Goal: Task Accomplishment & Management: Manage account settings

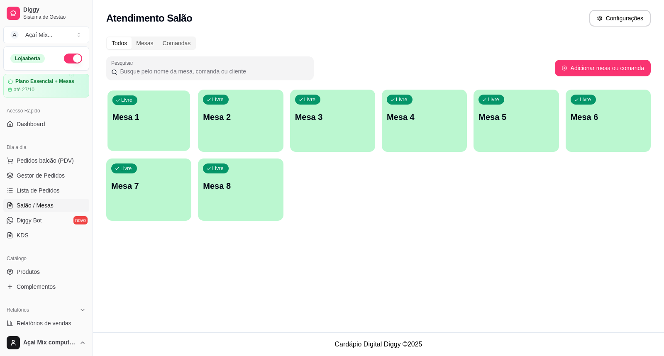
click at [155, 130] on div "Livre Mesa 1" at bounding box center [148, 115] width 83 height 51
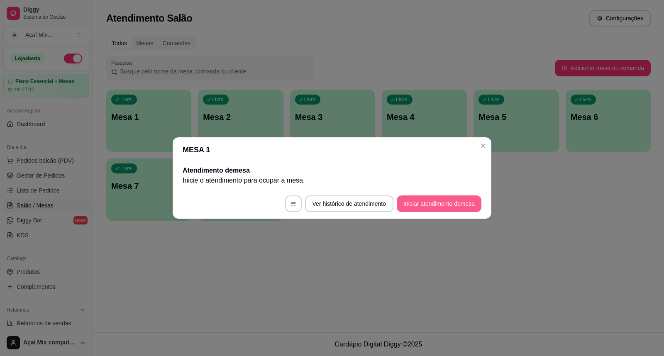
click at [440, 200] on button "Iniciar atendimento de mesa" at bounding box center [439, 203] width 85 height 17
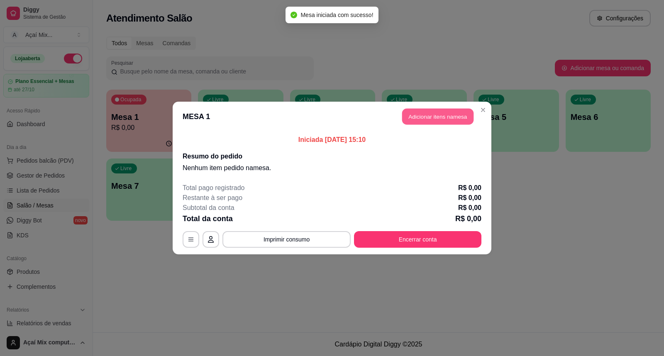
click at [435, 116] on button "Adicionar itens na mesa" at bounding box center [437, 117] width 71 height 16
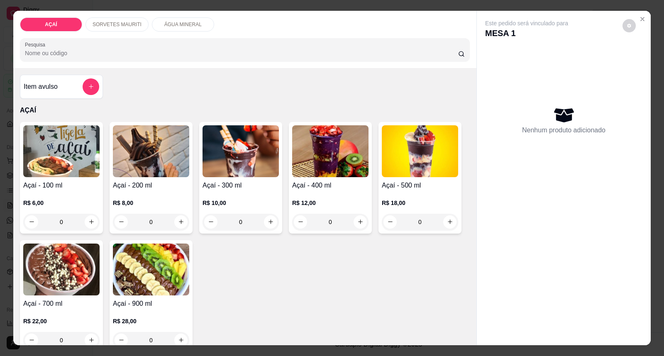
click at [315, 200] on p "R$ 12,00" at bounding box center [330, 203] width 76 height 8
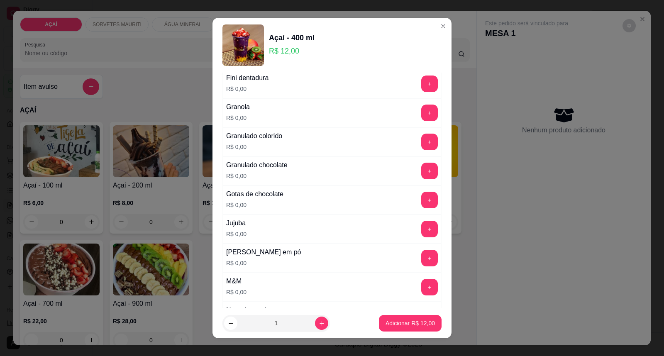
scroll to position [691, 0]
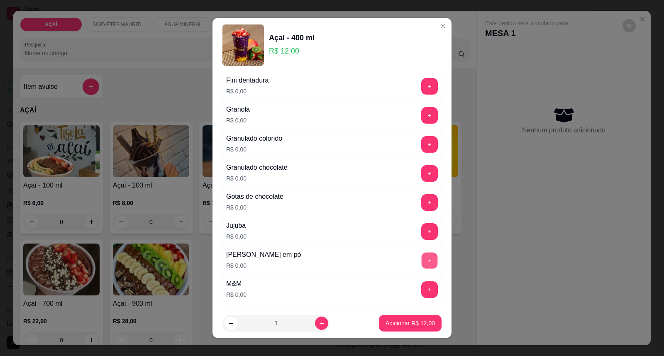
click at [421, 260] on button "+" at bounding box center [429, 261] width 16 height 16
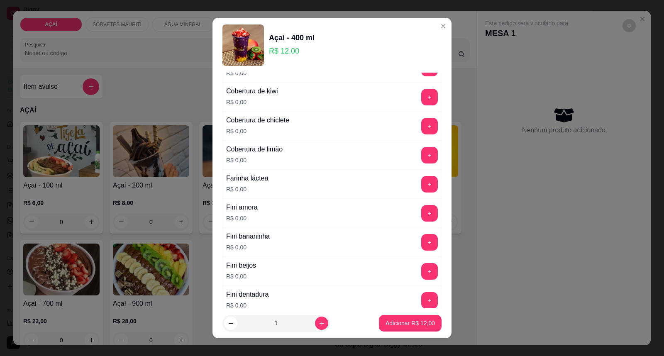
scroll to position [461, 0]
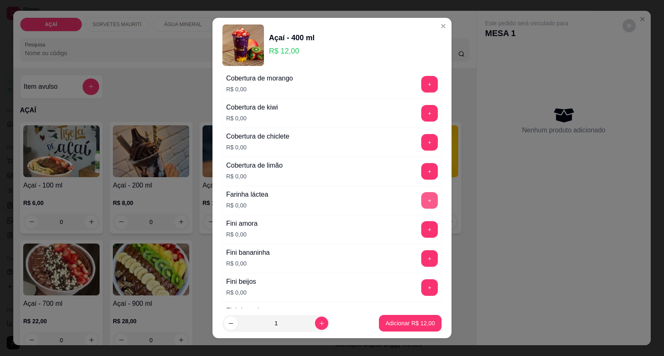
click at [421, 205] on button "+" at bounding box center [429, 200] width 17 height 17
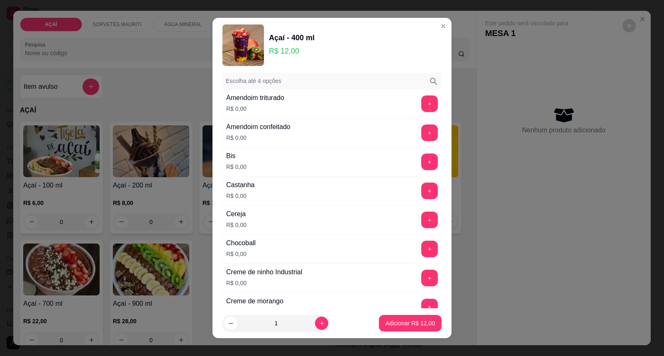
scroll to position [0, 0]
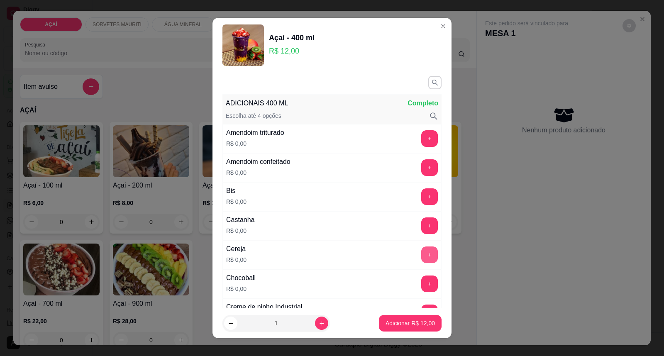
click at [421, 253] on button "+" at bounding box center [429, 254] width 17 height 17
click at [386, 326] on p "Adicionar R$ 12,00" at bounding box center [410, 323] width 48 height 8
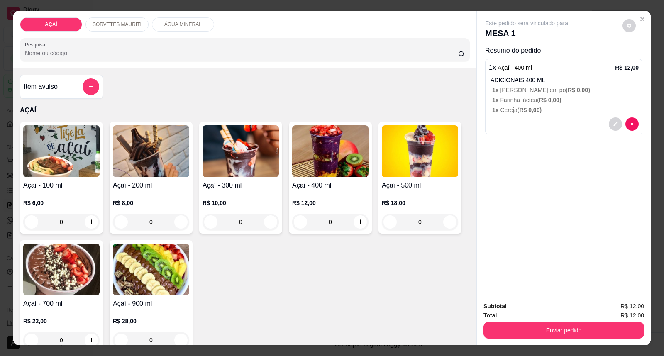
click at [235, 199] on p "R$ 10,00" at bounding box center [240, 203] width 76 height 8
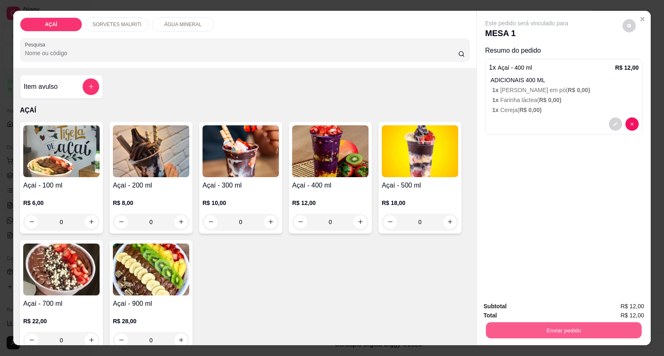
click at [541, 326] on button "Enviar pedido" at bounding box center [564, 330] width 156 height 16
click at [623, 314] on button "Enviar pedido" at bounding box center [622, 309] width 46 height 15
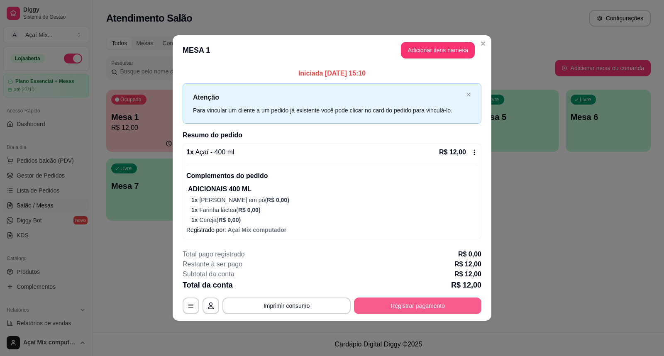
click at [445, 304] on button "Registrar pagamento" at bounding box center [417, 305] width 127 height 17
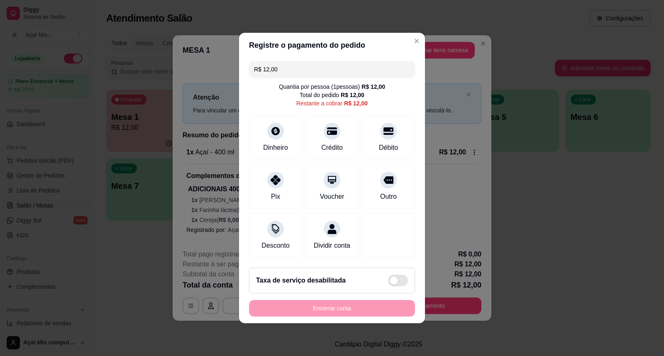
click at [239, 173] on div "R$ 12,00 Quantia por pessoa ( 1 pessoas) R$ 12,00 Total do pedido R$ 12,00 Rest…" at bounding box center [332, 159] width 186 height 203
click at [251, 176] on div "Pix" at bounding box center [275, 185] width 58 height 49
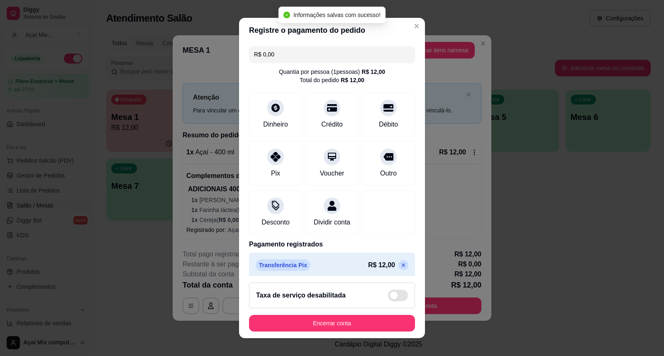
type input "R$ 0,00"
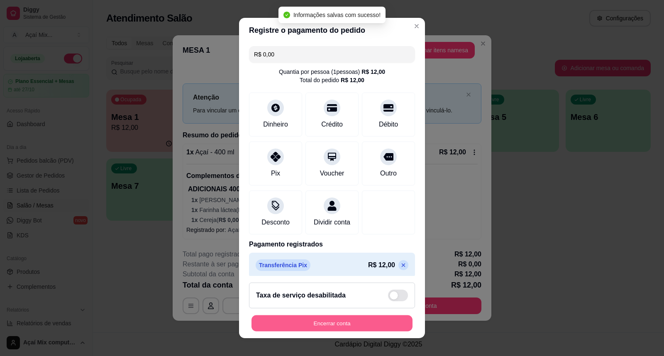
click at [339, 326] on button "Encerrar conta" at bounding box center [331, 323] width 161 height 16
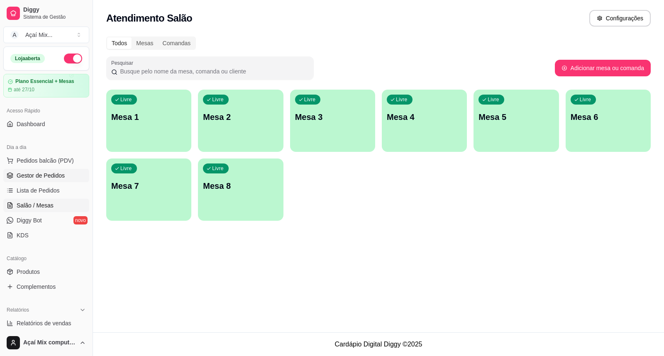
click at [47, 182] on link "Gestor de Pedidos" at bounding box center [46, 175] width 86 height 13
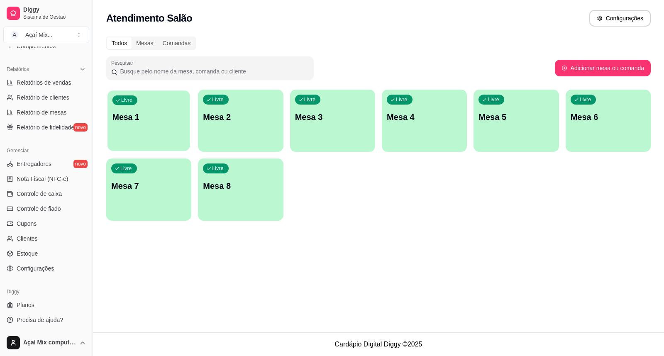
click at [181, 139] on div "Livre Mesa 1" at bounding box center [148, 115] width 83 height 51
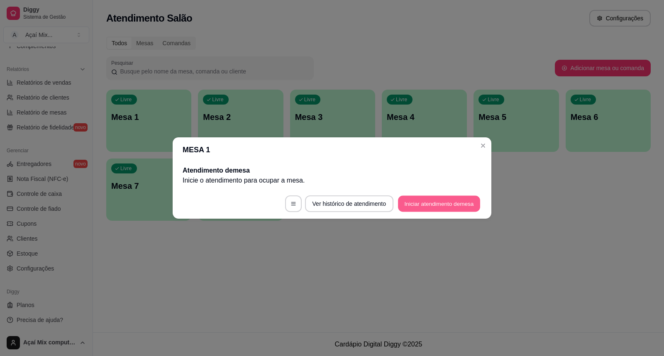
click at [420, 204] on button "Iniciar atendimento de mesa" at bounding box center [439, 204] width 82 height 16
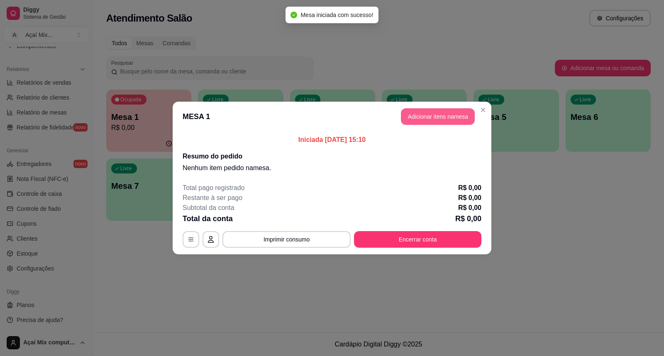
click at [414, 111] on button "Adicionar itens na mesa" at bounding box center [438, 116] width 74 height 17
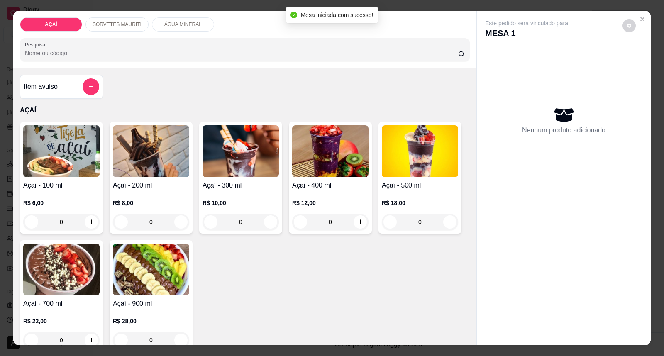
click at [160, 164] on img at bounding box center [151, 151] width 76 height 52
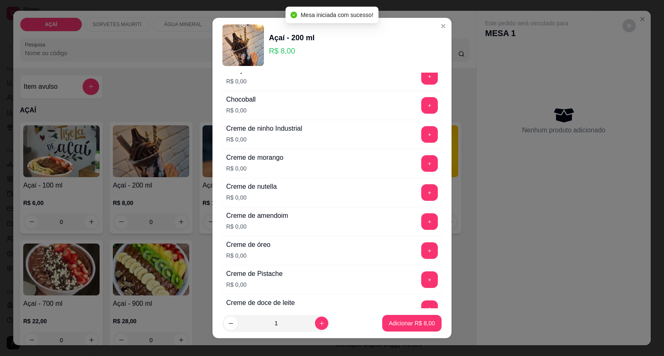
scroll to position [184, 0]
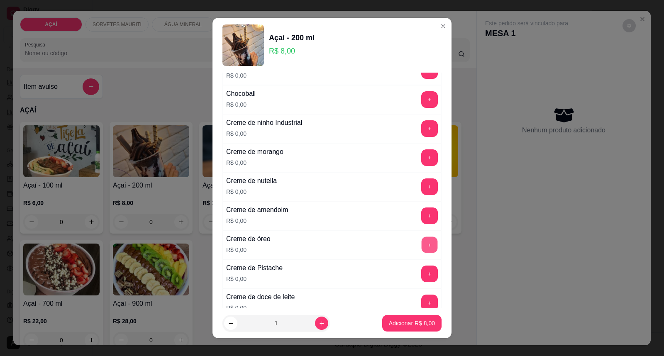
click at [421, 242] on button "+" at bounding box center [429, 245] width 16 height 16
click at [421, 185] on button "+" at bounding box center [429, 187] width 16 height 16
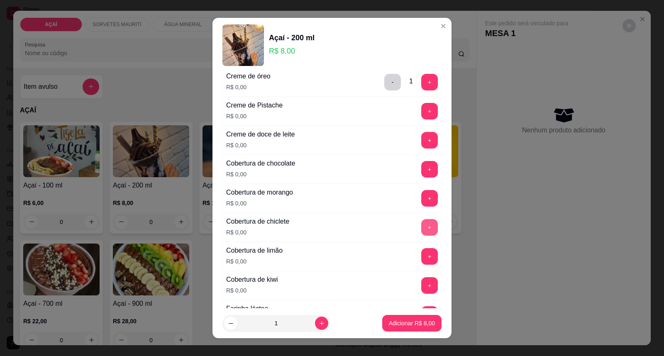
scroll to position [368, 0]
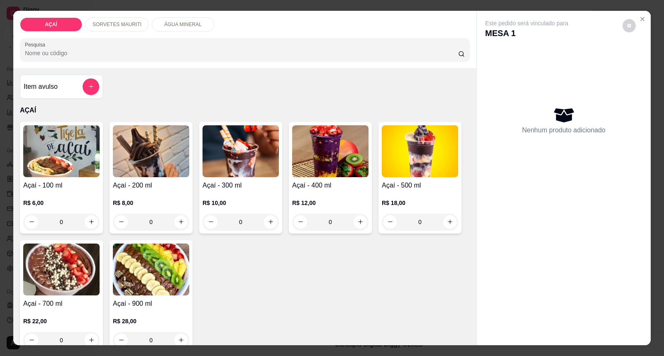
click at [334, 205] on p "R$ 12,00" at bounding box center [330, 203] width 76 height 8
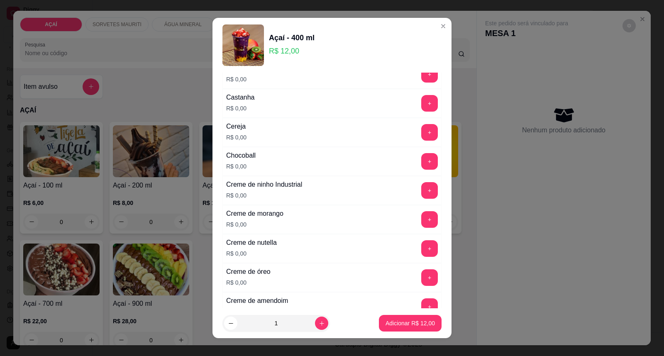
scroll to position [138, 0]
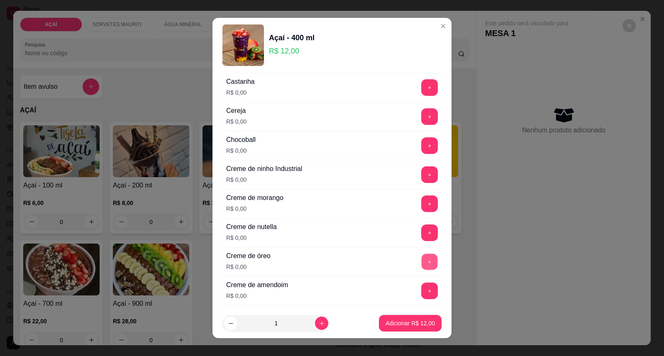
click at [421, 264] on button "+" at bounding box center [429, 262] width 16 height 16
click at [421, 234] on button "+" at bounding box center [429, 233] width 16 height 16
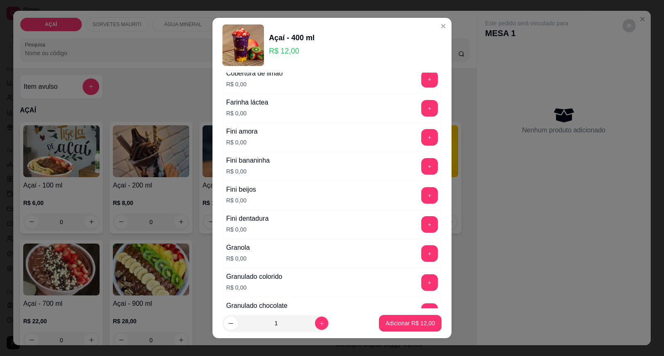
scroll to position [599, 0]
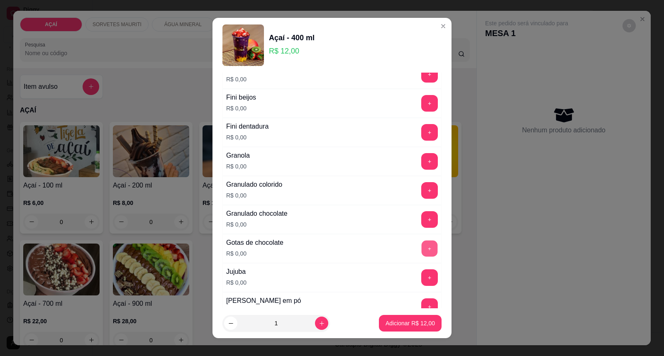
click at [421, 249] on button "+" at bounding box center [429, 249] width 16 height 16
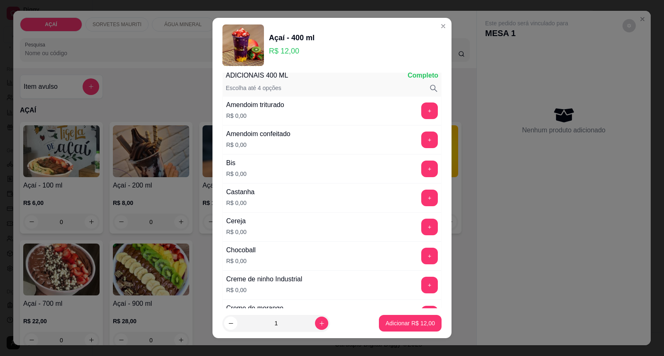
scroll to position [0, 0]
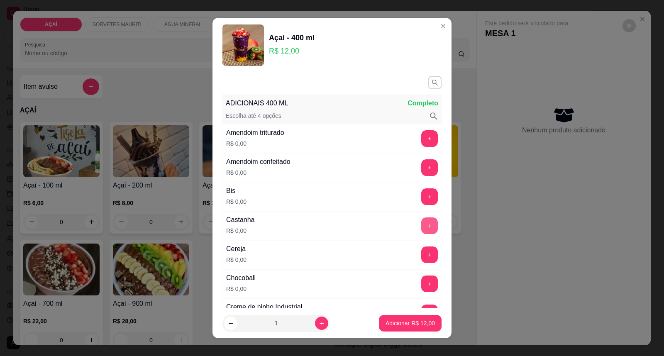
click at [421, 229] on button "+" at bounding box center [429, 225] width 17 height 17
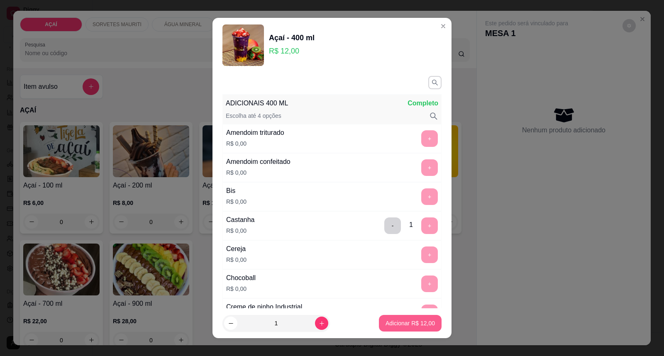
click at [406, 321] on p "Adicionar R$ 12,00" at bounding box center [409, 323] width 49 height 8
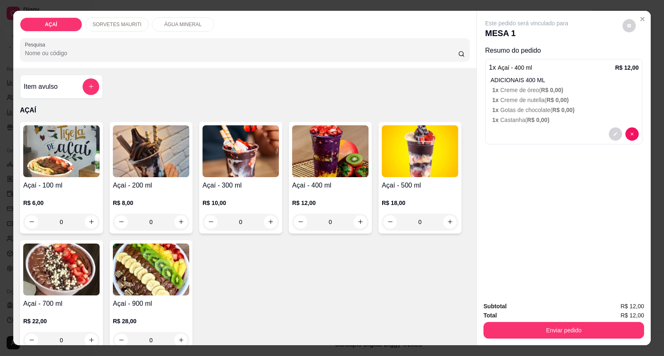
click at [345, 186] on h4 "Açaí - 400 ml" at bounding box center [330, 185] width 76 height 10
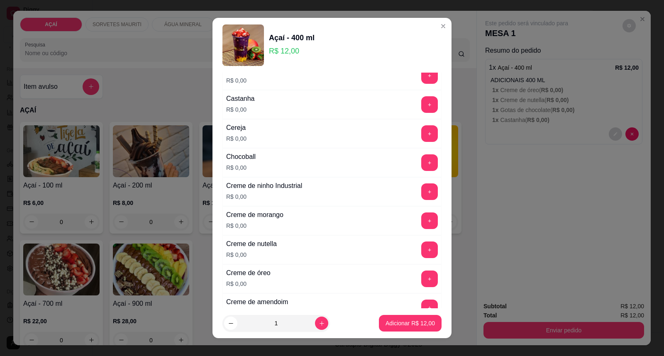
scroll to position [138, 0]
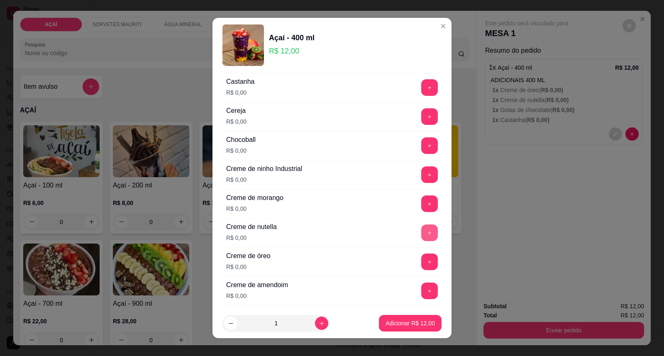
click at [421, 236] on button "+" at bounding box center [429, 232] width 17 height 17
click at [421, 259] on button "+" at bounding box center [429, 261] width 17 height 17
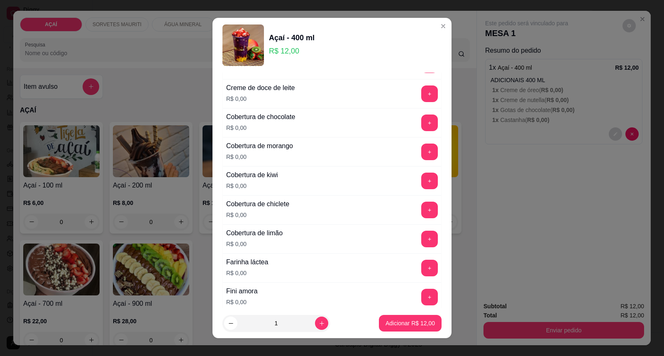
scroll to position [415, 0]
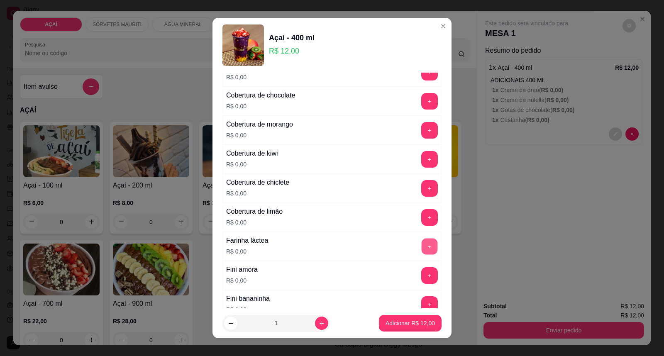
click at [421, 250] on button "+" at bounding box center [429, 247] width 16 height 16
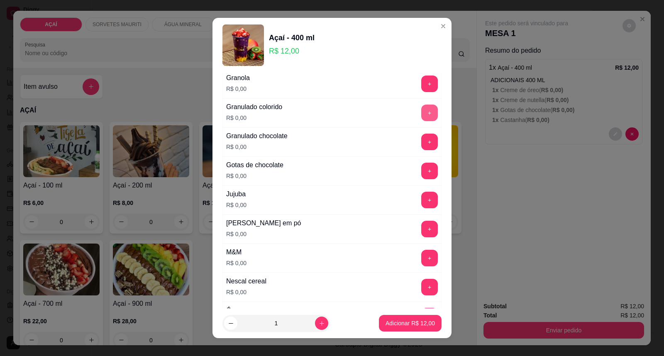
scroll to position [783, 0]
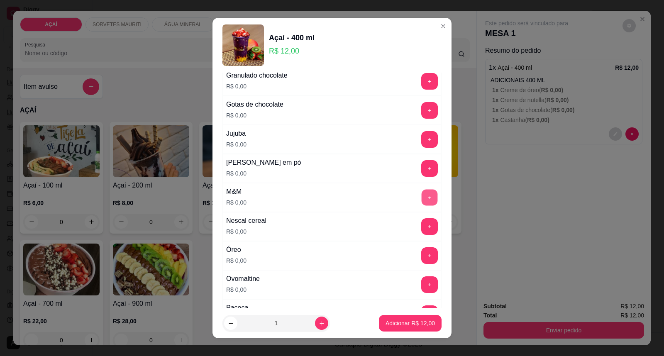
click at [421, 196] on button "+" at bounding box center [429, 198] width 16 height 16
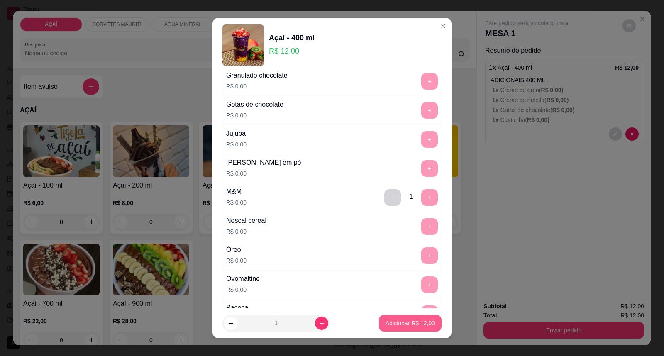
click at [400, 327] on p "Adicionar R$ 12,00" at bounding box center [409, 323] width 49 height 8
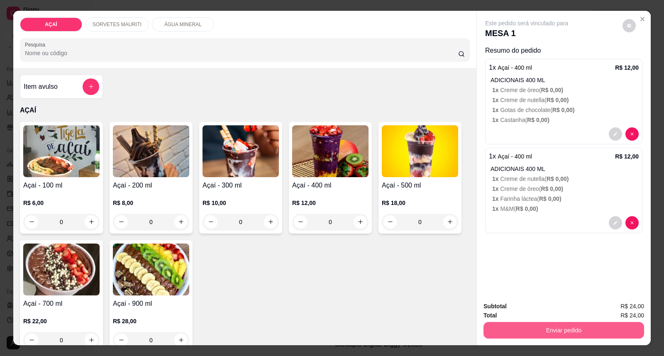
click at [563, 329] on button "Enviar pedido" at bounding box center [563, 330] width 161 height 17
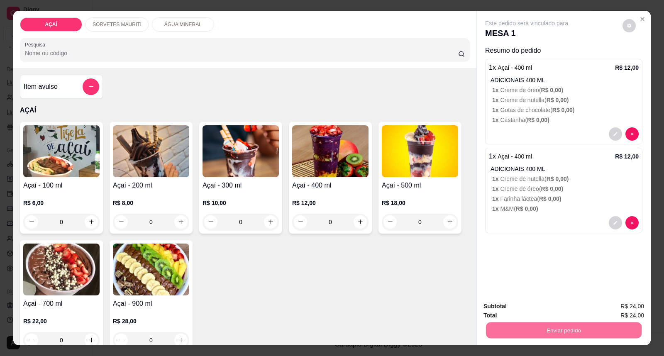
click at [613, 310] on button "Enviar pedido" at bounding box center [622, 309] width 46 height 15
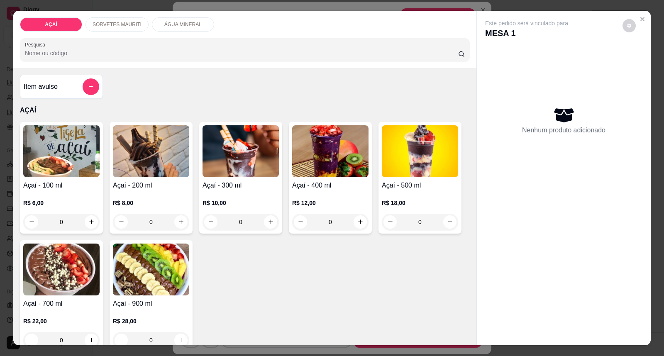
scroll to position [15, 0]
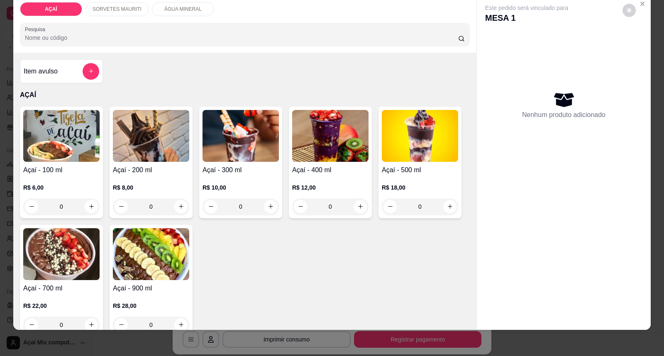
click at [340, 163] on div "Açaí - 400 ml R$ 12,00 0" at bounding box center [330, 163] width 83 height 112
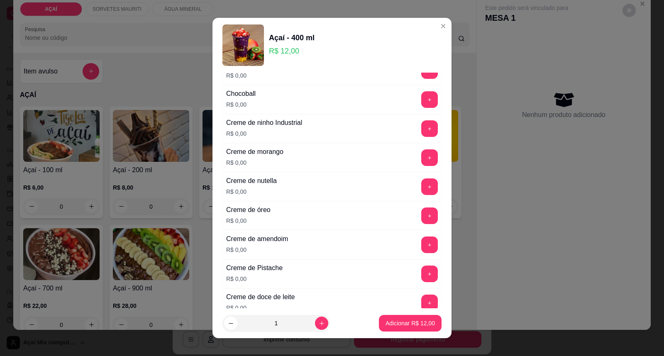
scroll to position [230, 0]
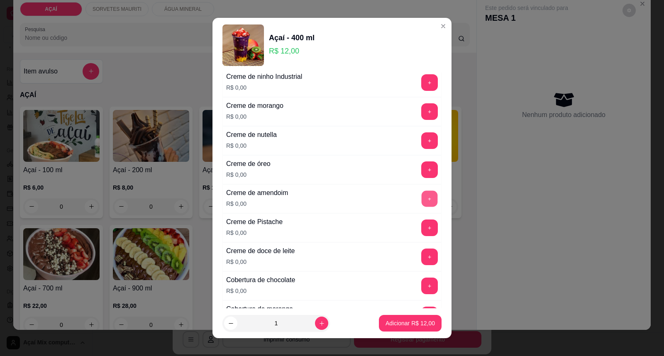
click at [421, 192] on button "+" at bounding box center [429, 199] width 16 height 16
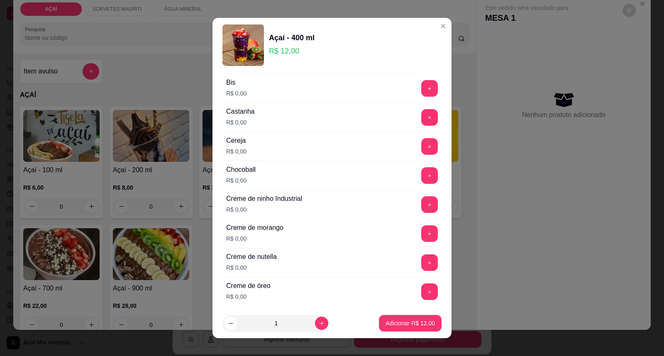
scroll to position [92, 0]
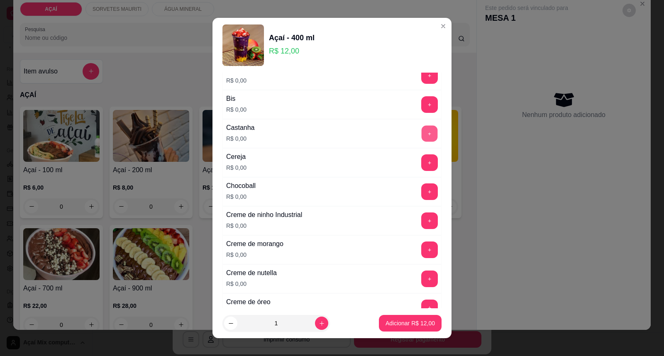
click at [421, 132] on button "+" at bounding box center [429, 134] width 16 height 16
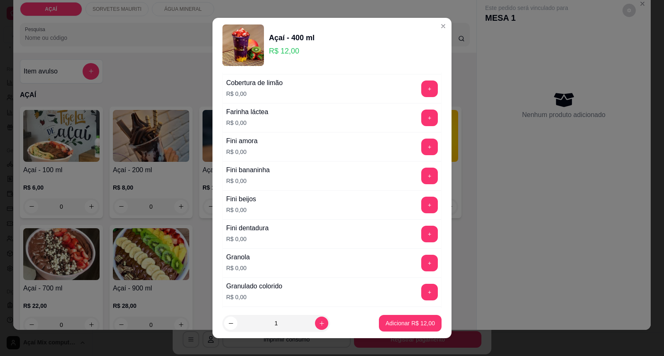
scroll to position [553, 0]
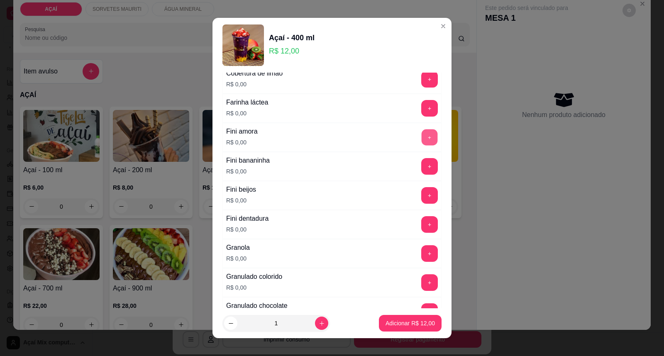
click at [421, 138] on button "+" at bounding box center [429, 137] width 16 height 16
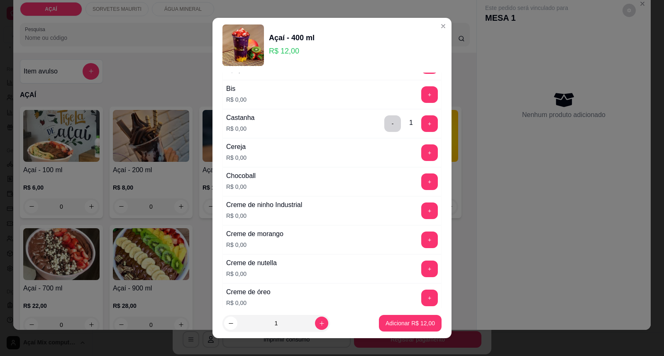
scroll to position [46, 0]
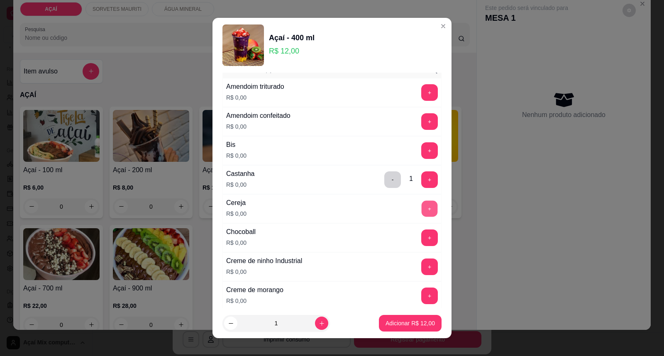
click at [421, 208] on button "+" at bounding box center [429, 209] width 16 height 16
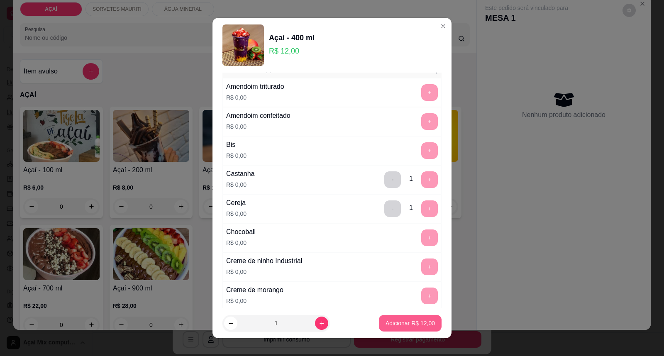
click at [401, 328] on button "Adicionar R$ 12,00" at bounding box center [410, 323] width 63 height 17
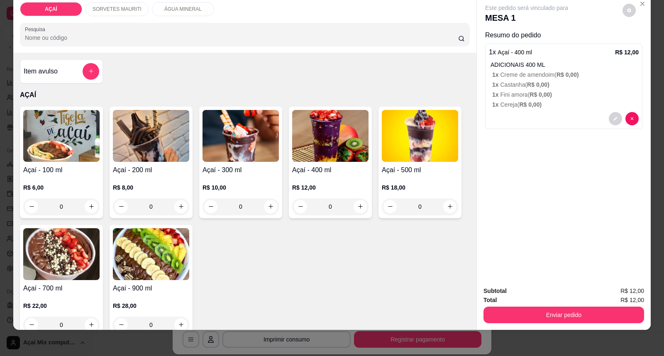
click at [306, 167] on h4 "Açaí - 400 ml" at bounding box center [330, 170] width 76 height 10
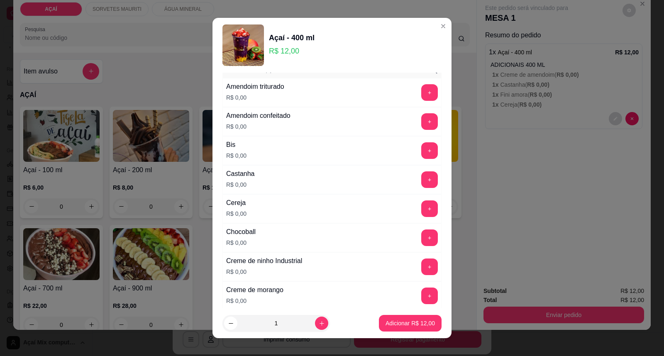
scroll to position [92, 0]
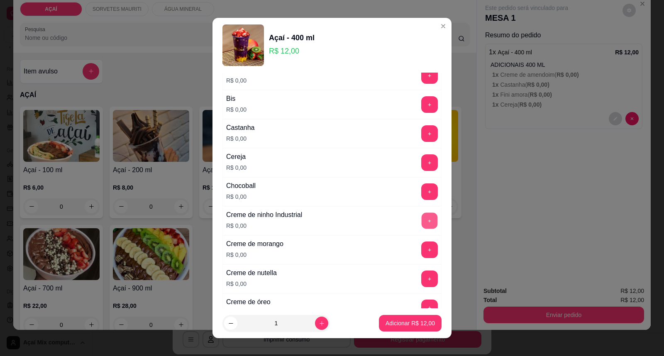
click at [421, 225] on button "+" at bounding box center [429, 221] width 16 height 16
click at [421, 276] on button "+" at bounding box center [429, 278] width 17 height 17
click at [421, 155] on button "+" at bounding box center [429, 162] width 17 height 17
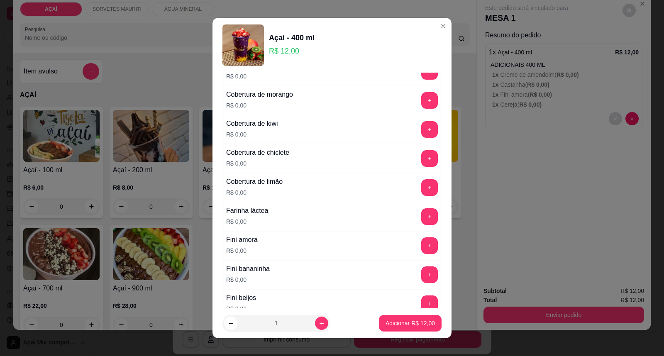
scroll to position [461, 0]
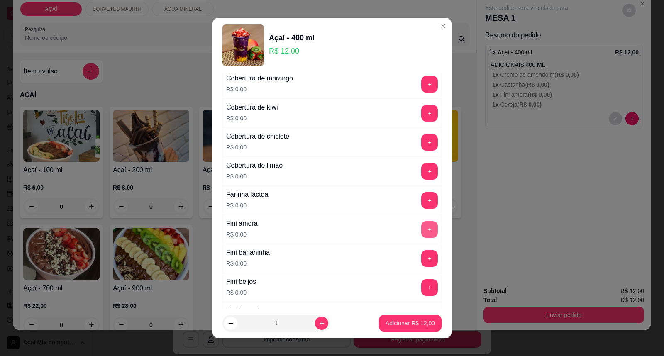
click at [421, 227] on button "+" at bounding box center [429, 229] width 17 height 17
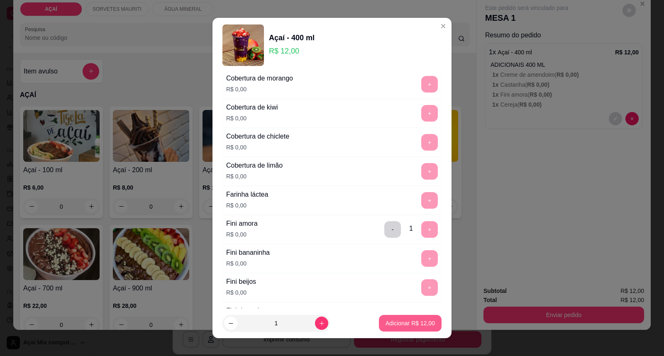
click at [399, 316] on button "Adicionar R$ 12,00" at bounding box center [410, 323] width 63 height 17
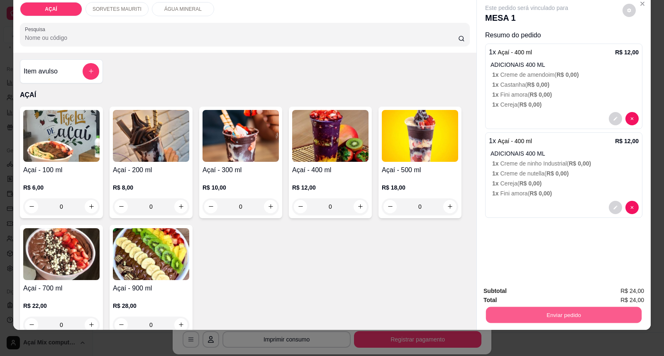
click at [595, 319] on button "Enviar pedido" at bounding box center [564, 315] width 156 height 16
click at [613, 287] on button "Enviar pedido" at bounding box center [622, 294] width 46 height 15
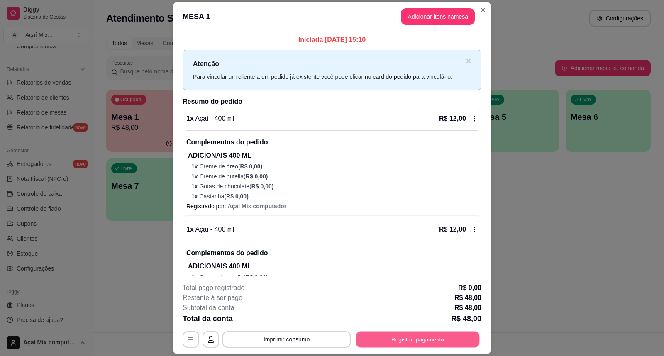
click at [423, 341] on button "Registrar pagamento" at bounding box center [418, 339] width 124 height 16
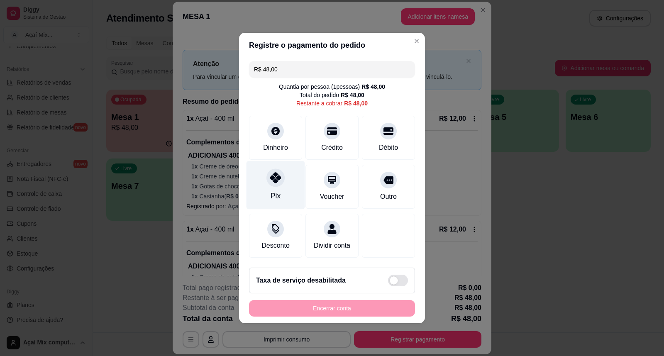
click at [266, 199] on div "Pix" at bounding box center [275, 185] width 58 height 49
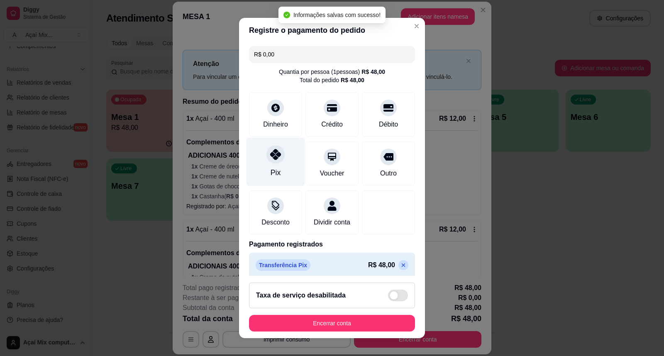
type input "R$ 0,00"
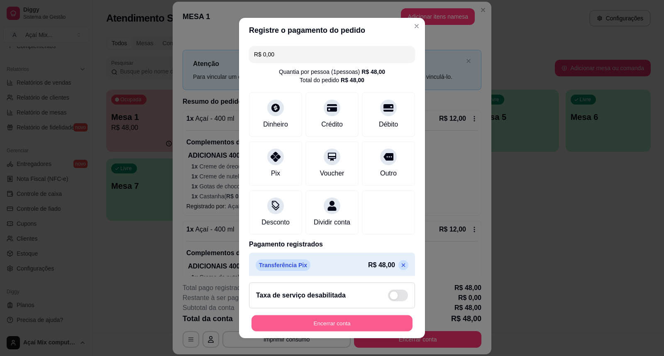
click at [313, 324] on button "Encerrar conta" at bounding box center [331, 323] width 161 height 16
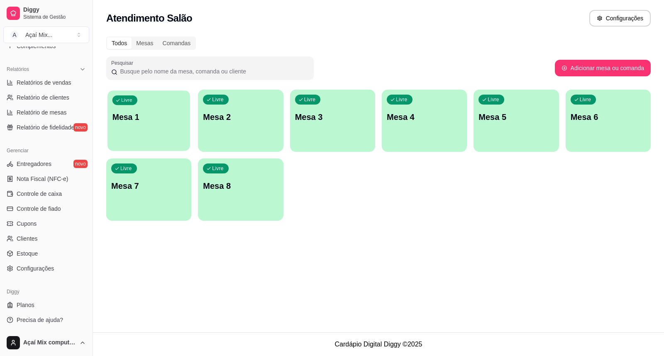
click at [147, 123] on div "Livre Mesa 1" at bounding box center [148, 115] width 83 height 51
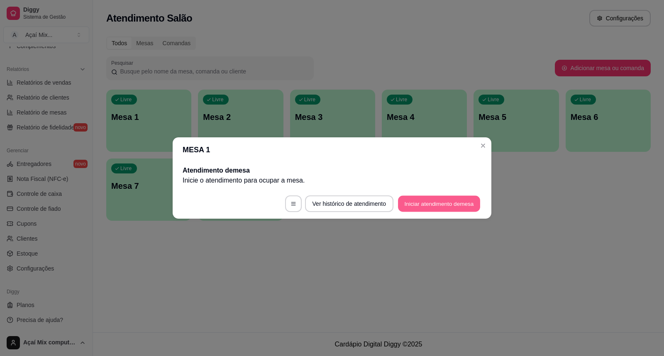
click at [433, 197] on button "Iniciar atendimento de mesa" at bounding box center [439, 204] width 82 height 16
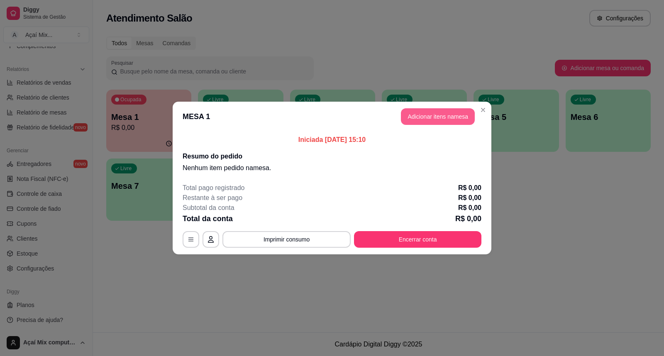
click at [457, 119] on button "Adicionar itens na mesa" at bounding box center [438, 116] width 74 height 17
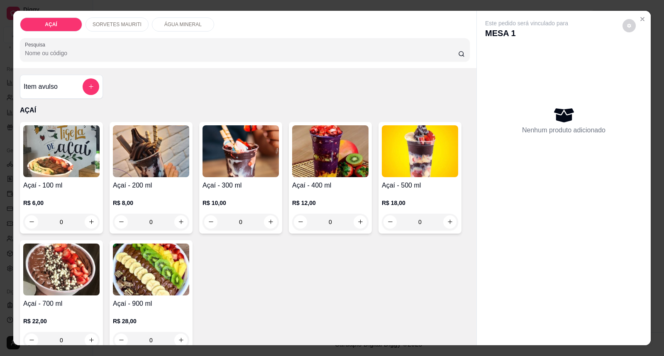
click at [150, 150] on img at bounding box center [151, 151] width 76 height 52
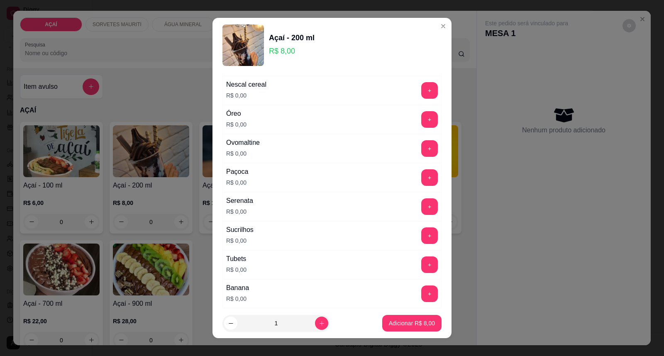
scroll to position [922, 0]
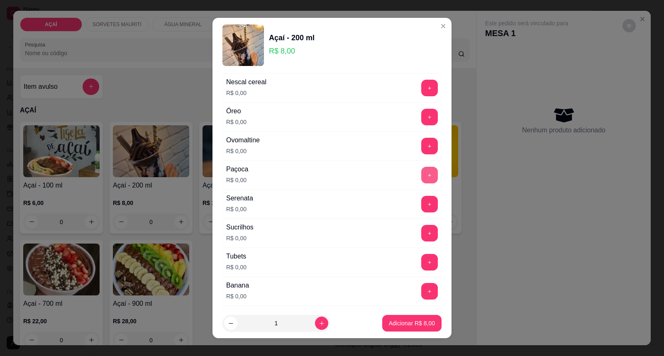
click at [421, 181] on button "+" at bounding box center [429, 175] width 17 height 17
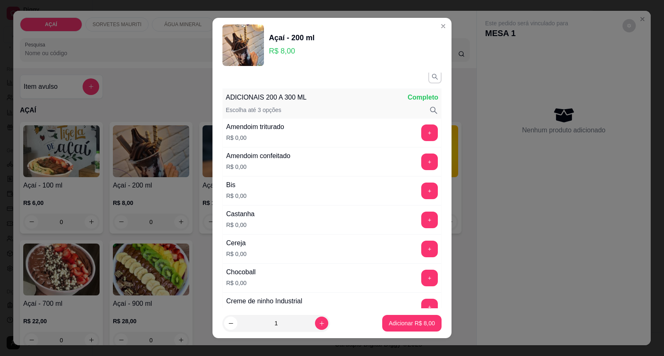
scroll to position [0, 0]
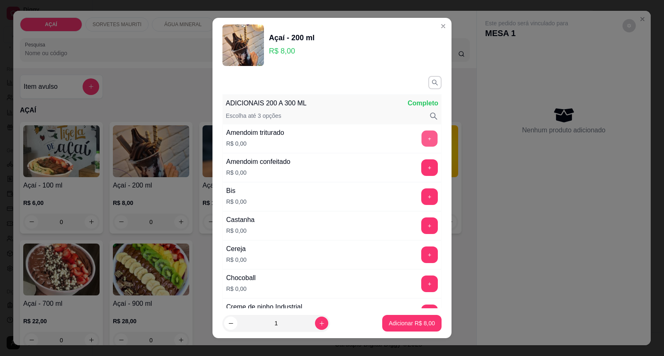
click at [421, 136] on button "+" at bounding box center [429, 139] width 16 height 16
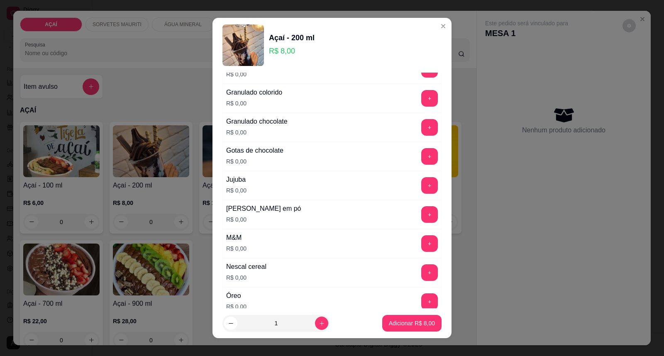
scroll to position [783, 0]
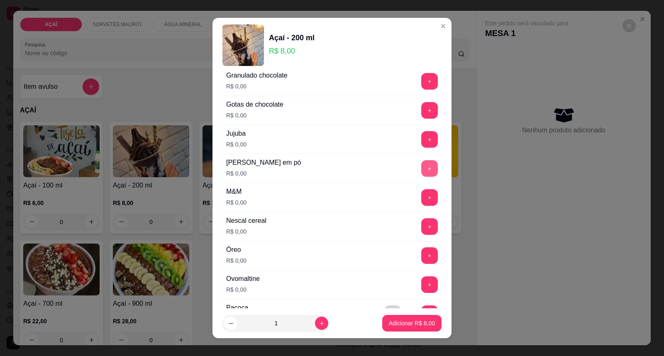
click at [421, 165] on button "+" at bounding box center [429, 168] width 17 height 17
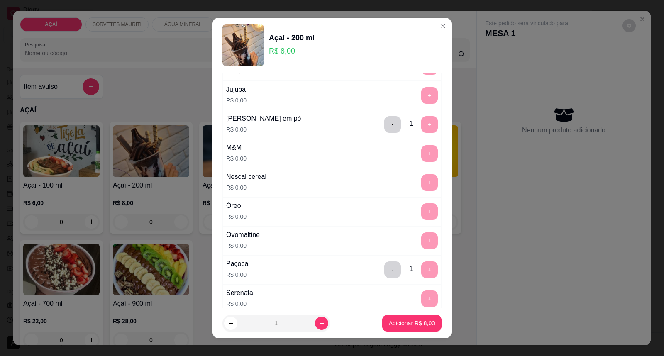
scroll to position [830, 0]
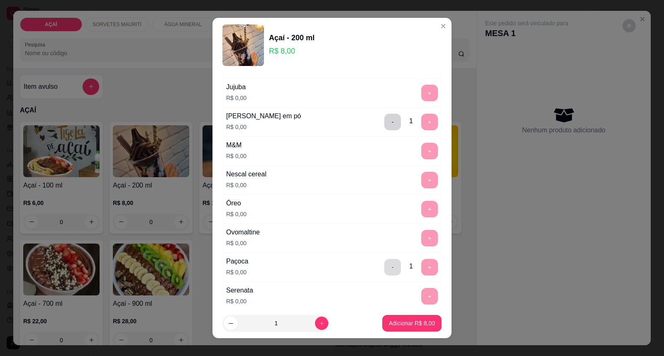
click at [384, 261] on button "-" at bounding box center [392, 267] width 17 height 17
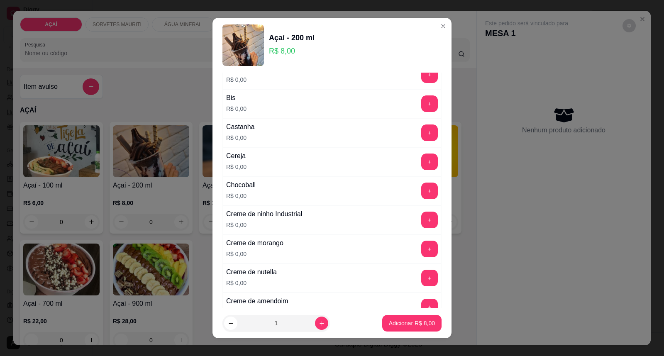
scroll to position [92, 0]
click at [421, 138] on button "+" at bounding box center [429, 133] width 17 height 17
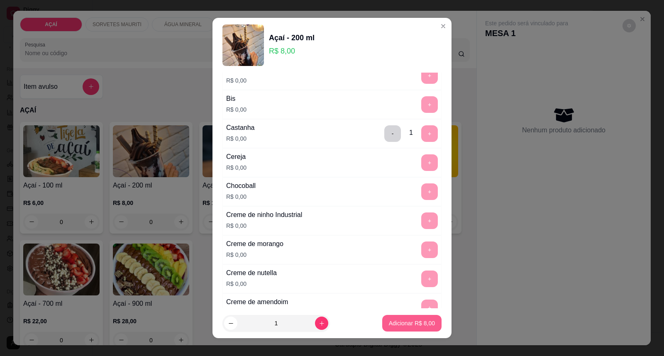
click at [407, 330] on button "Adicionar R$ 8,00" at bounding box center [411, 323] width 59 height 17
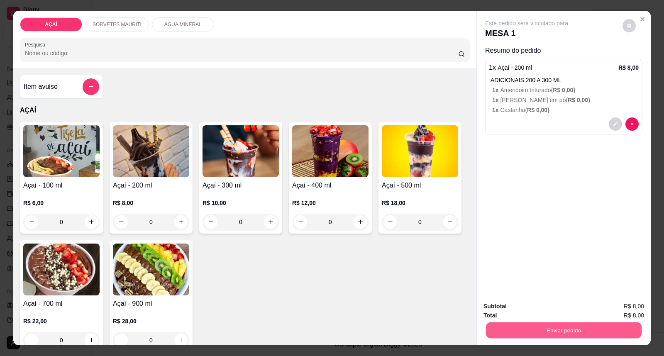
click at [611, 332] on button "Enviar pedido" at bounding box center [564, 330] width 156 height 16
click at [617, 308] on button "Enviar pedido" at bounding box center [622, 310] width 47 height 16
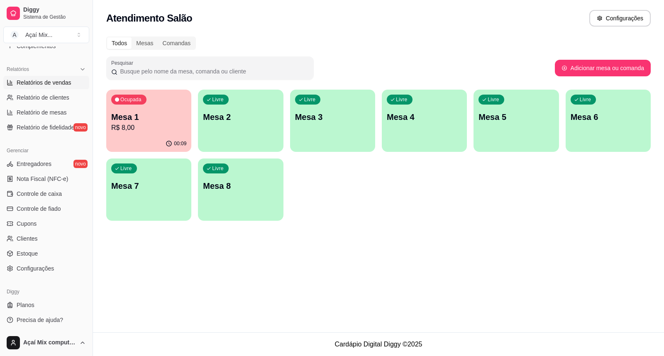
click at [40, 86] on span "Relatórios de vendas" at bounding box center [44, 82] width 55 height 8
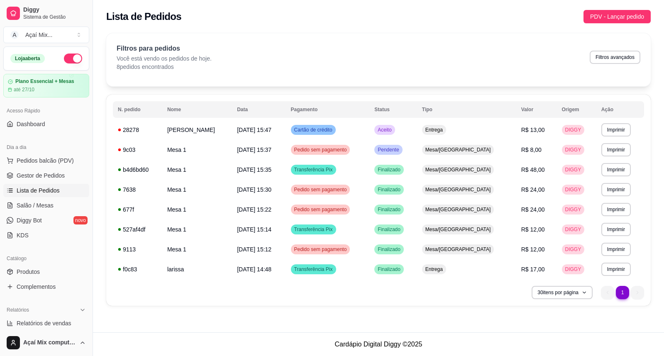
click at [44, 180] on link "Gestor de Pedidos" at bounding box center [46, 175] width 86 height 13
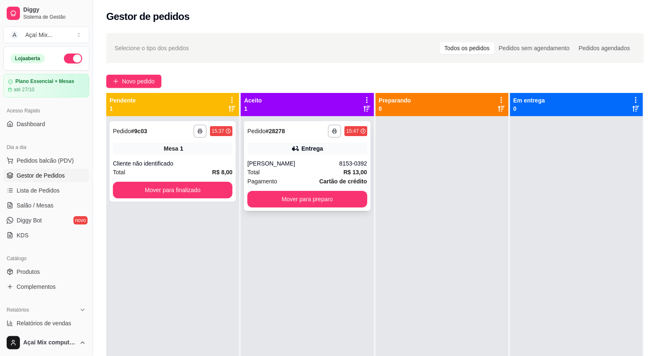
click at [301, 191] on button "Mover para preparo" at bounding box center [306, 199] width 119 height 17
click at [340, 196] on button "Mover para preparo" at bounding box center [307, 199] width 116 height 16
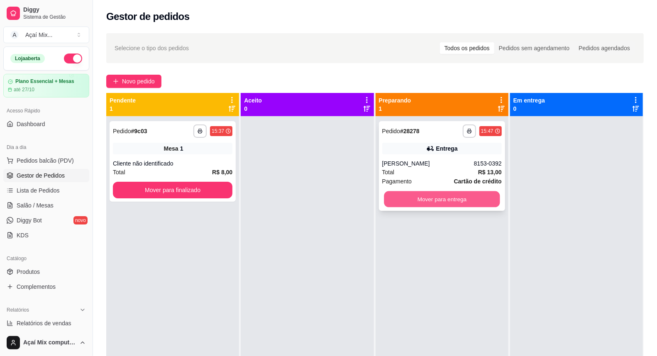
click at [438, 196] on button "Mover para entrega" at bounding box center [442, 199] width 116 height 16
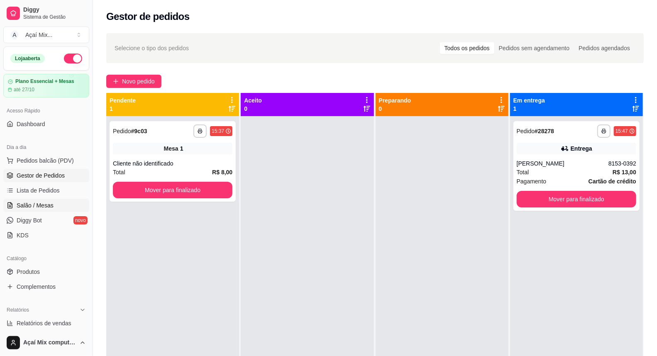
click at [31, 206] on span "Salão / Mesas" at bounding box center [35, 205] width 37 height 8
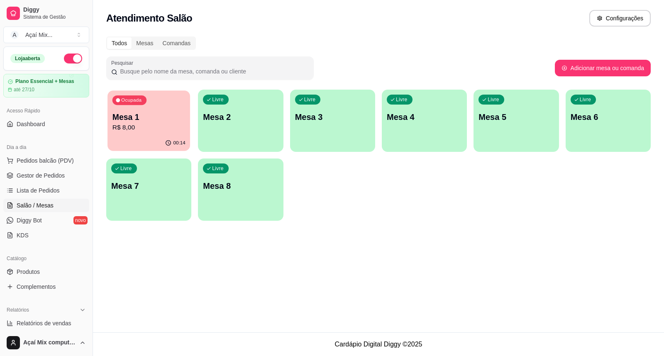
click at [167, 127] on p "R$ 8,00" at bounding box center [148, 128] width 73 height 10
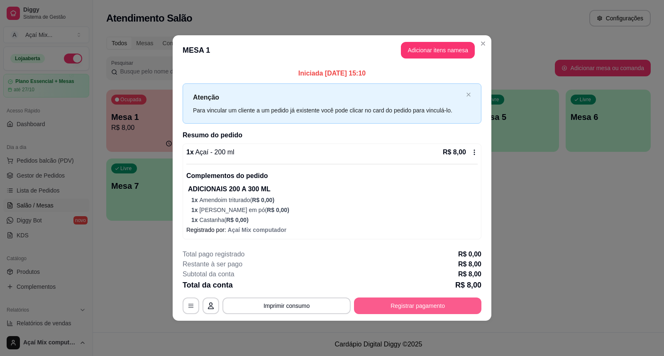
click at [428, 301] on button "Registrar pagamento" at bounding box center [417, 305] width 127 height 17
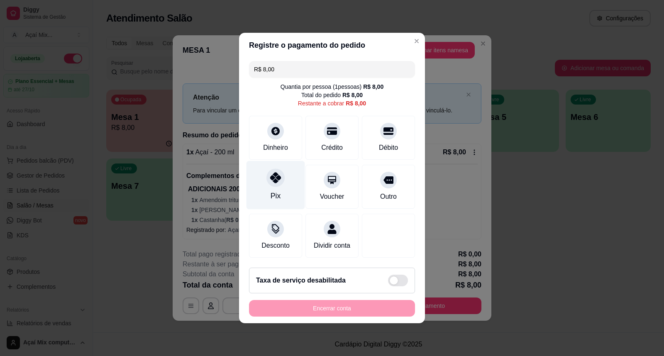
click at [275, 190] on div "Pix" at bounding box center [275, 195] width 10 height 11
type input "R$ 0,00"
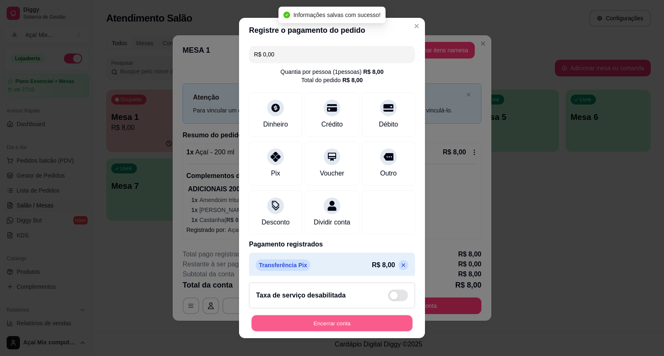
click at [341, 322] on button "Encerrar conta" at bounding box center [331, 323] width 161 height 16
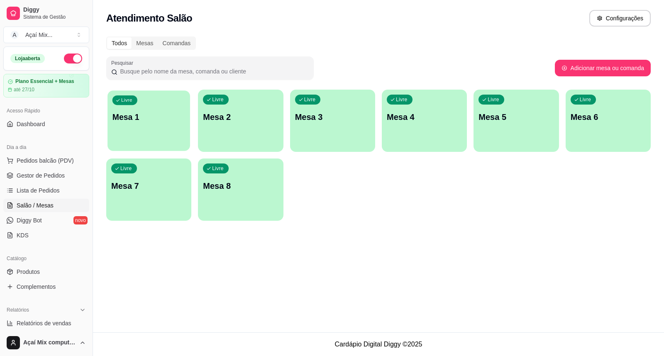
click at [169, 136] on div "Livre Mesa 1" at bounding box center [148, 115] width 83 height 51
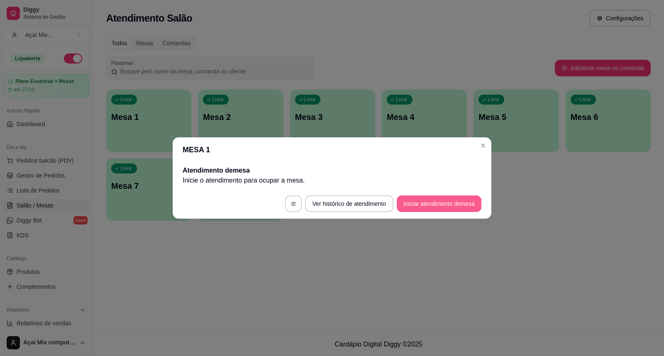
click at [448, 205] on button "Iniciar atendimento de mesa" at bounding box center [439, 203] width 85 height 17
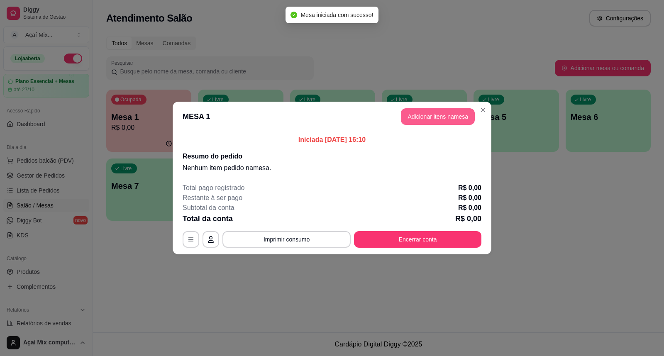
click at [437, 123] on button "Adicionar itens na mesa" at bounding box center [438, 116] width 74 height 17
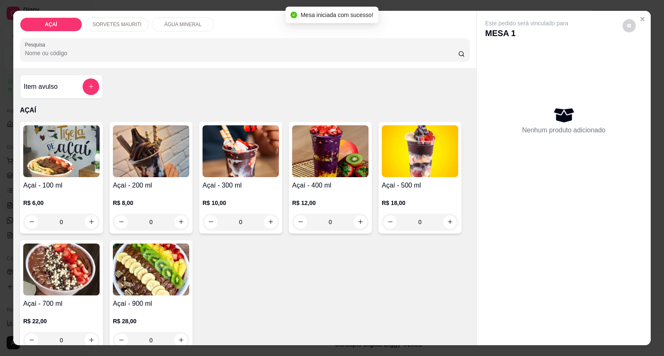
click at [123, 196] on div "R$ 8,00 0" at bounding box center [151, 210] width 76 height 40
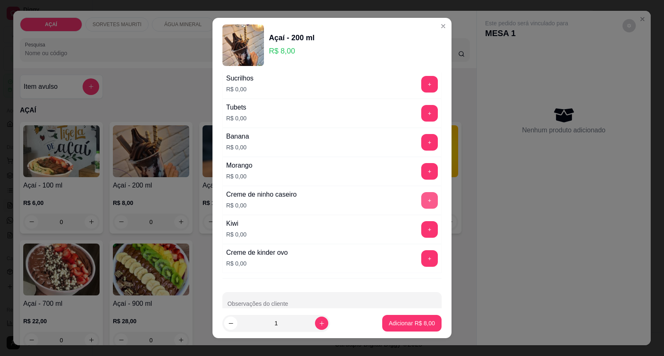
scroll to position [1092, 0]
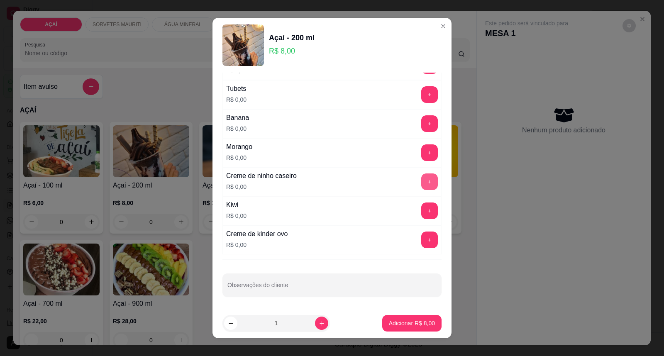
click at [421, 184] on button "+" at bounding box center [429, 181] width 17 height 17
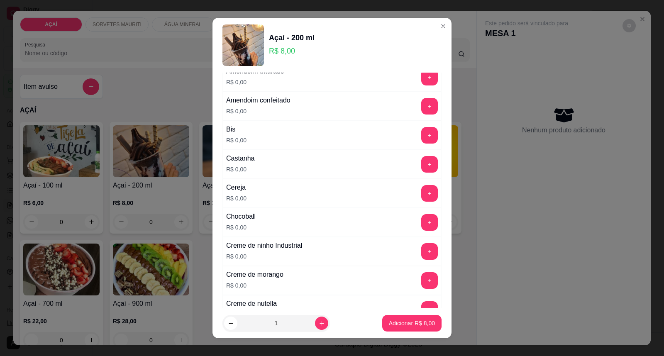
scroll to position [0, 0]
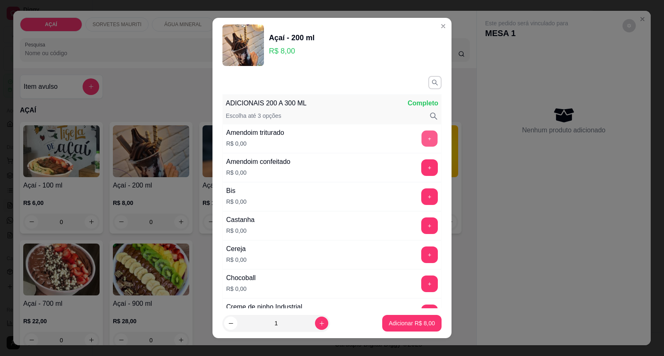
click at [421, 131] on button "+" at bounding box center [429, 139] width 16 height 16
click at [421, 226] on button "+" at bounding box center [429, 226] width 16 height 16
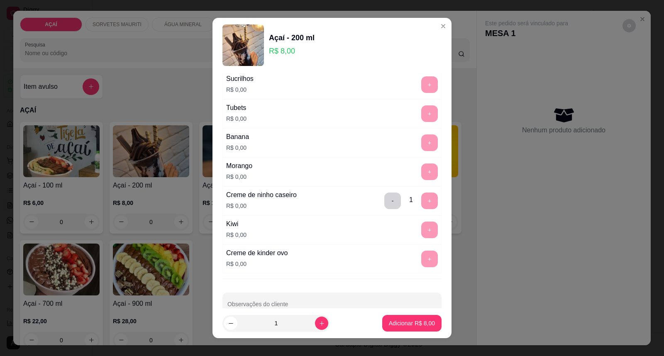
scroll to position [1092, 0]
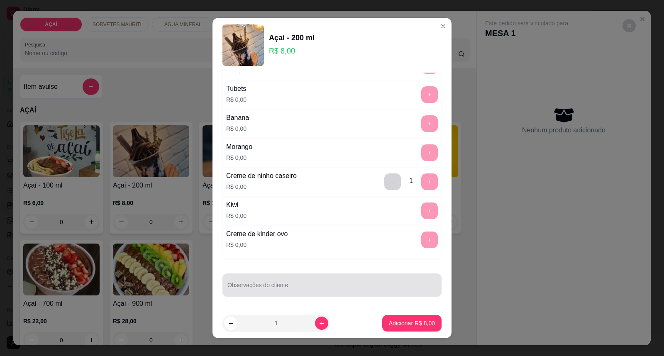
click at [385, 282] on div at bounding box center [331, 285] width 209 height 17
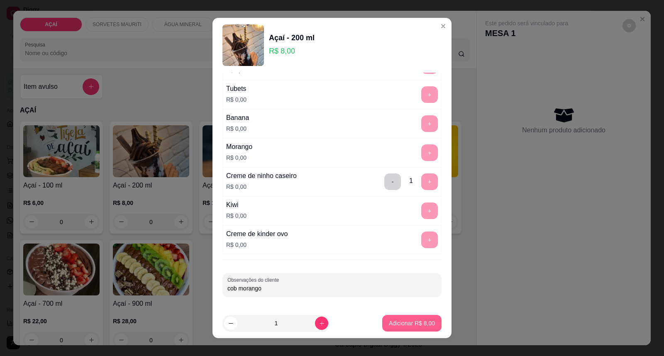
type input "cob morango"
click at [420, 327] on p "Adicionar R$ 8,00" at bounding box center [412, 323] width 46 height 8
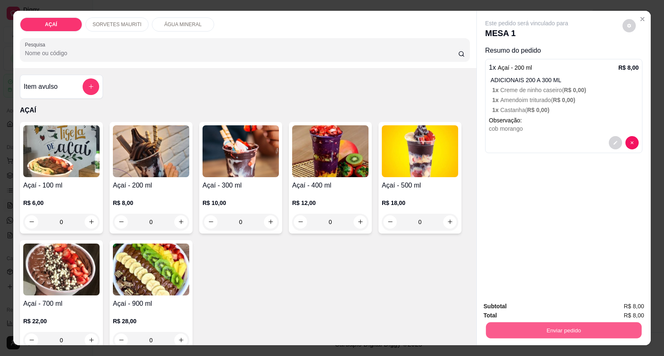
click at [504, 330] on button "Enviar pedido" at bounding box center [564, 330] width 156 height 16
click at [608, 308] on button "Enviar pedido" at bounding box center [622, 310] width 47 height 16
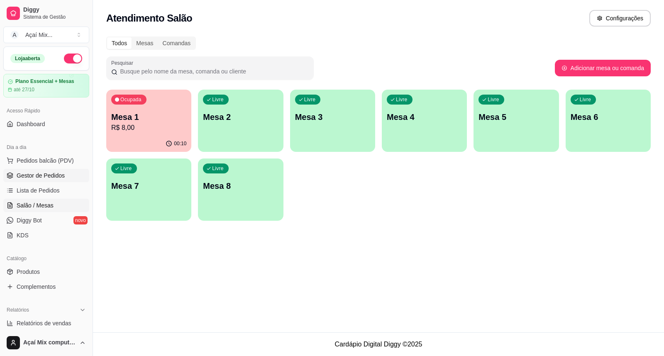
click at [32, 171] on span "Gestor de Pedidos" at bounding box center [41, 175] width 48 height 8
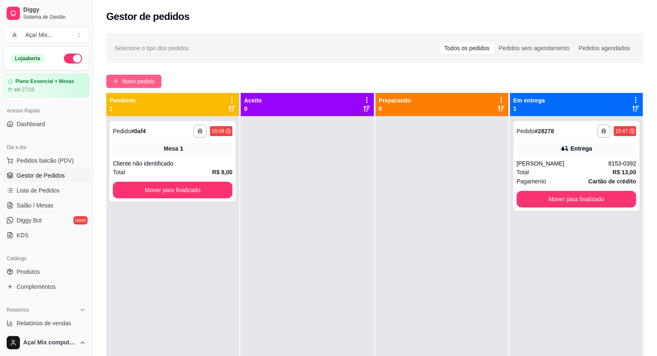
click at [123, 78] on span "Novo pedido" at bounding box center [138, 81] width 33 height 9
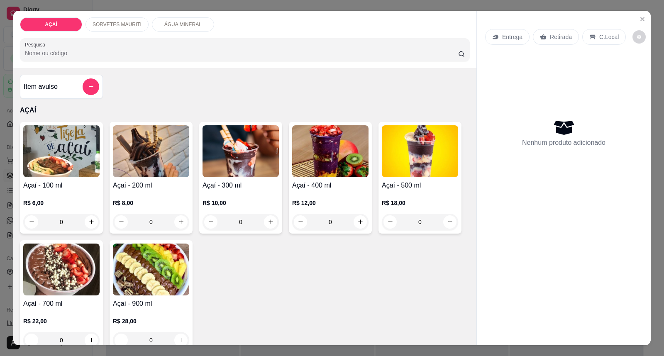
click at [212, 184] on h4 "Açaí - 300 ml" at bounding box center [240, 185] width 76 height 10
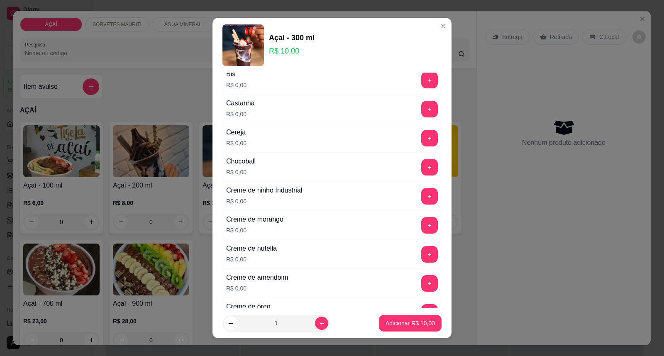
scroll to position [138, 0]
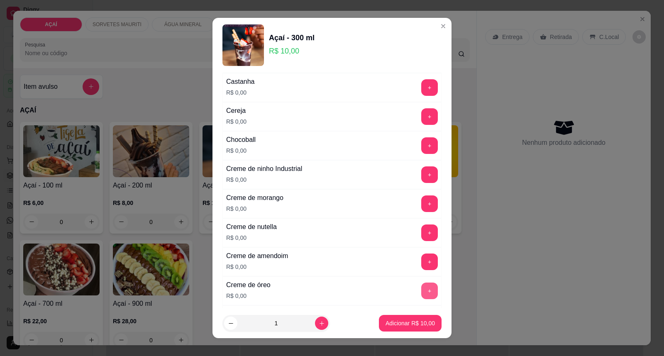
click at [421, 289] on button "+" at bounding box center [429, 290] width 17 height 17
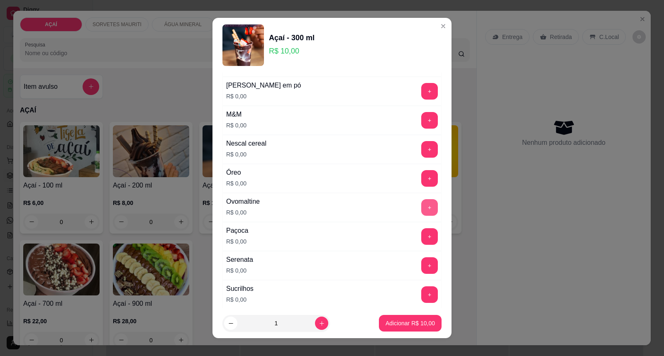
scroll to position [876, 0]
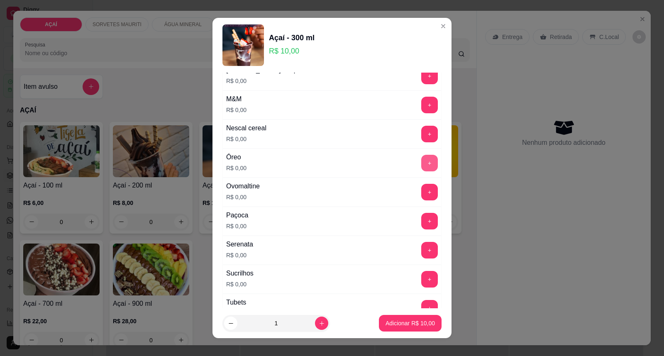
click at [421, 166] on button "+" at bounding box center [429, 163] width 17 height 17
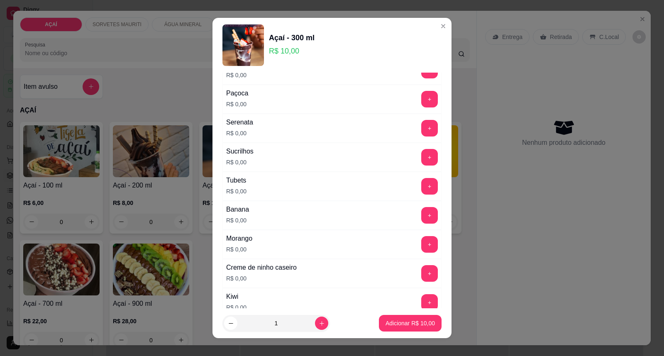
scroll to position [1014, 0]
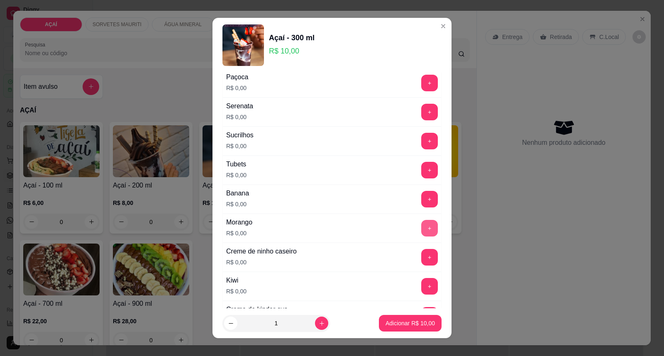
click at [407, 242] on div "Morango R$ 0,00 +" at bounding box center [331, 228] width 219 height 29
click at [421, 231] on button "+" at bounding box center [429, 228] width 16 height 16
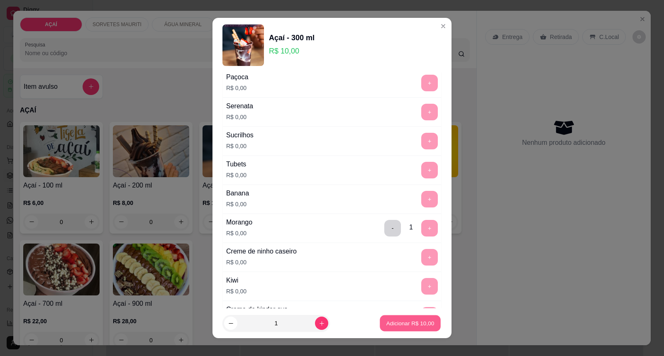
click at [400, 320] on p "Adicionar R$ 10,00" at bounding box center [410, 323] width 48 height 8
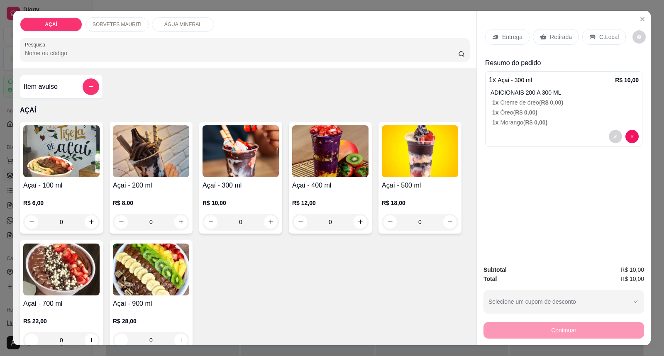
click at [508, 33] on p "Entrega" at bounding box center [512, 37] width 20 height 8
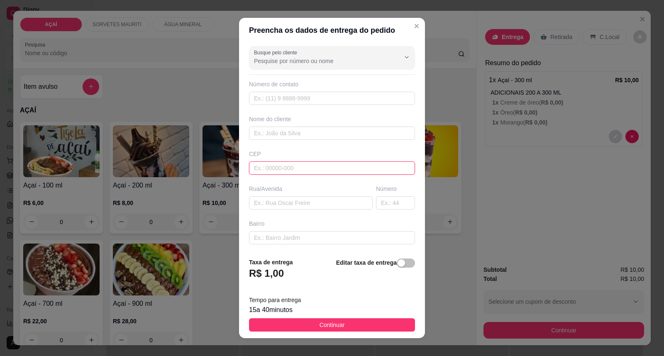
click at [363, 161] on input "text" at bounding box center [332, 167] width 166 height 13
type input "575200000"
type input "8715-8824"
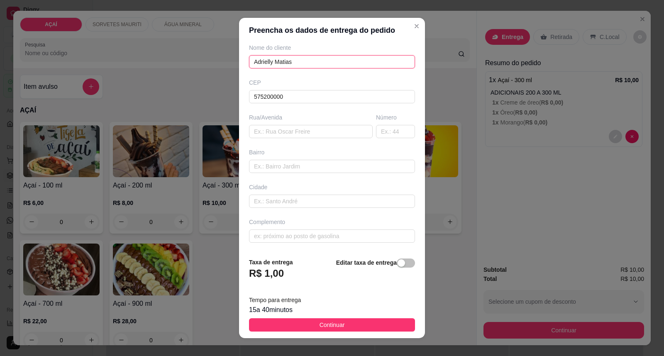
type input "Adrielly Matias"
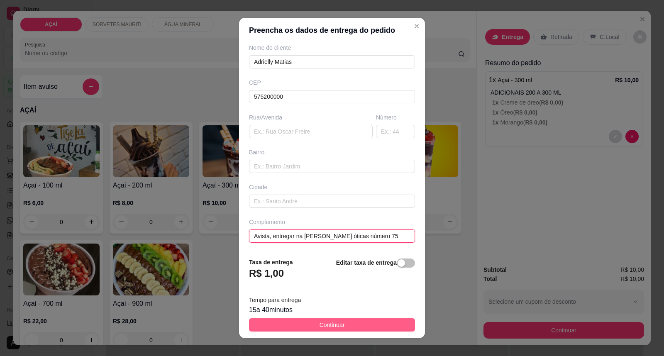
type input "Avista, entregar na [PERSON_NAME] óticas número 75"
click at [295, 324] on button "Continuar" at bounding box center [332, 324] width 166 height 13
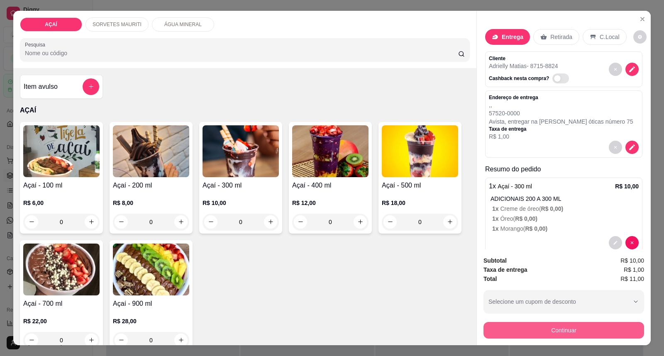
click at [521, 330] on button "Continuar" at bounding box center [563, 330] width 161 height 17
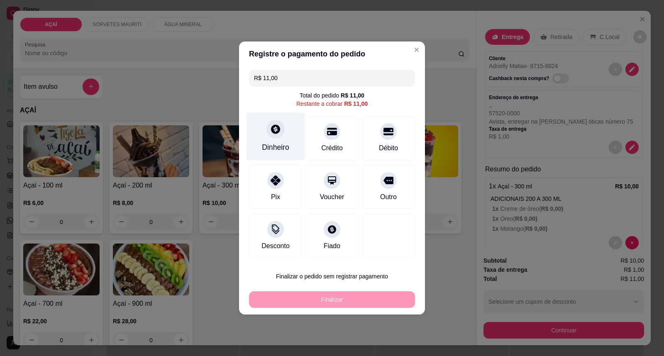
click at [272, 147] on div "Dinheiro" at bounding box center [275, 147] width 27 height 11
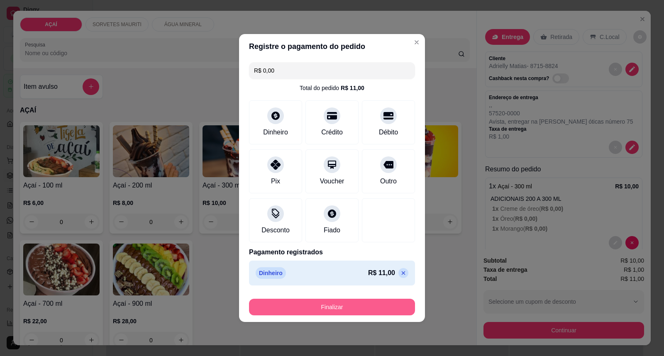
click at [346, 304] on button "Finalizar" at bounding box center [332, 307] width 166 height 17
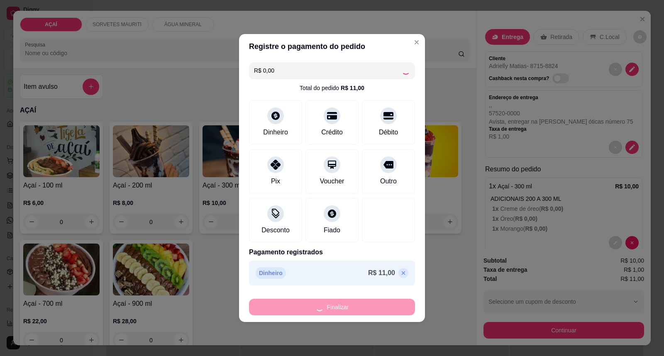
type input "-R$ 11,00"
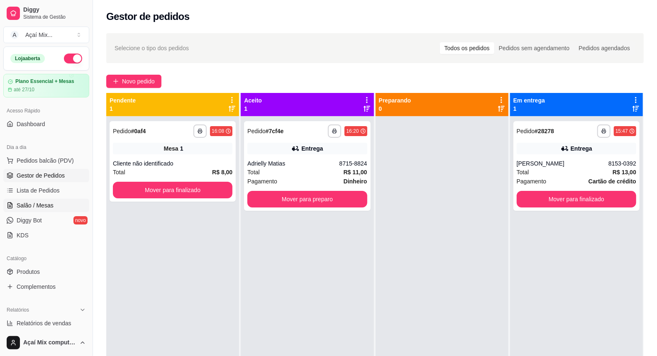
click at [51, 202] on span "Salão / Mesas" at bounding box center [35, 205] width 37 height 8
click at [57, 212] on link "Salão / Mesas" at bounding box center [46, 205] width 86 height 13
click at [56, 208] on link "Salão / Mesas" at bounding box center [46, 205] width 86 height 13
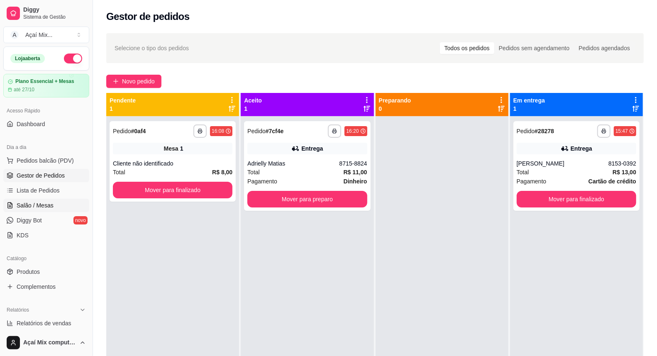
click at [56, 208] on link "Salão / Mesas" at bounding box center [46, 205] width 86 height 13
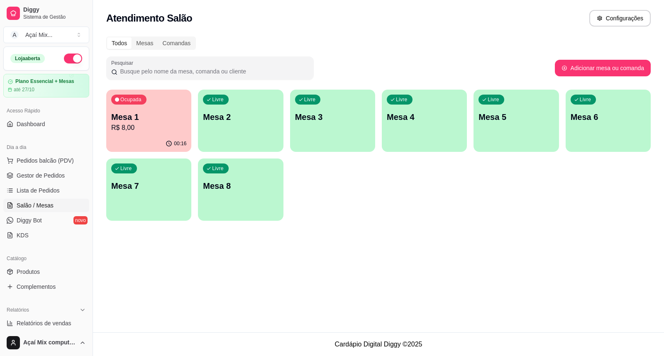
click at [56, 208] on link "Salão / Mesas" at bounding box center [46, 205] width 86 height 13
click at [209, 122] on p "Mesa 2" at bounding box center [240, 117] width 75 height 12
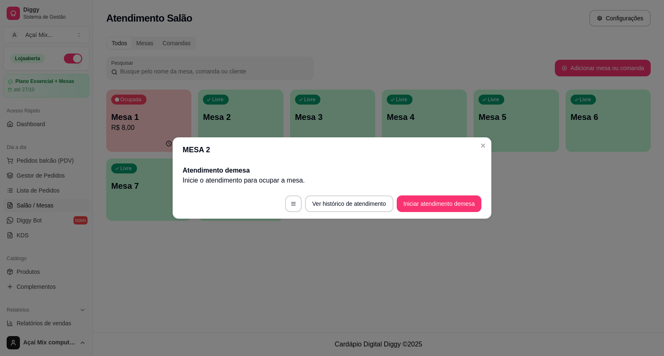
drag, startPoint x: 416, startPoint y: 214, endPoint x: 429, endPoint y: 203, distance: 17.1
click at [418, 212] on footer "Ver histórico de atendimento Iniciar atendimento de mesa" at bounding box center [332, 204] width 319 height 30
click at [429, 203] on button "Iniciar atendimento de mesa" at bounding box center [439, 204] width 82 height 16
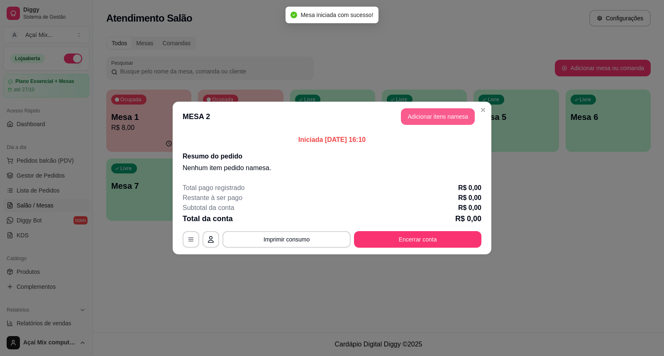
click at [449, 115] on button "Adicionar itens na mesa" at bounding box center [438, 116] width 74 height 17
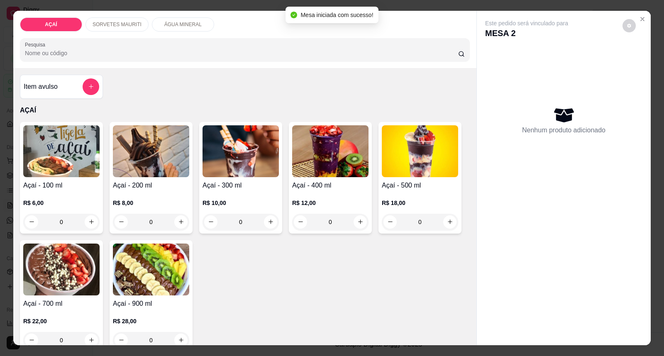
click at [212, 196] on div "R$ 10,00 0" at bounding box center [240, 210] width 76 height 40
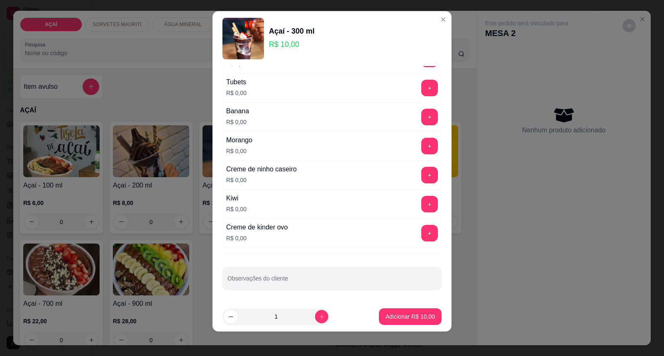
scroll to position [9, 0]
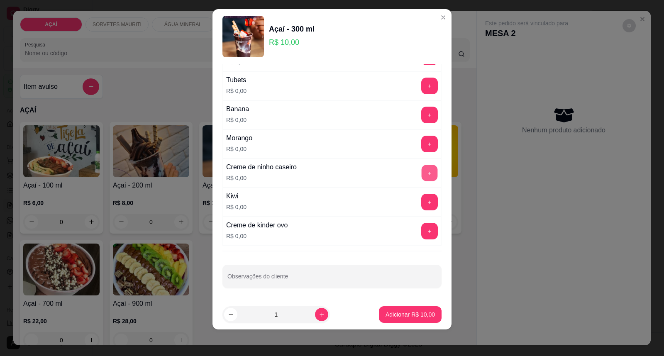
click at [421, 178] on button "+" at bounding box center [429, 173] width 16 height 16
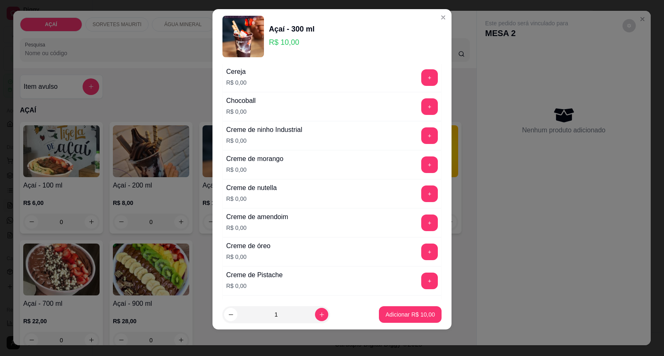
scroll to position [124, 0]
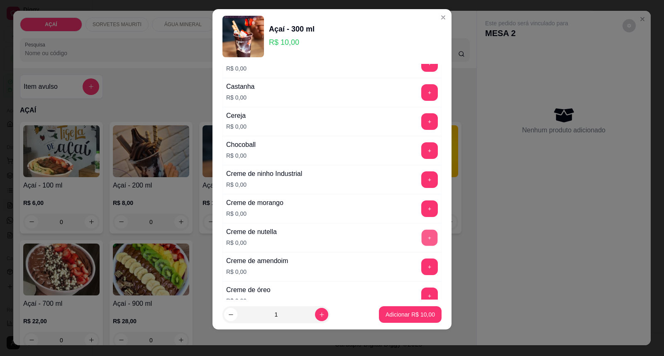
click at [421, 234] on button "+" at bounding box center [429, 238] width 16 height 16
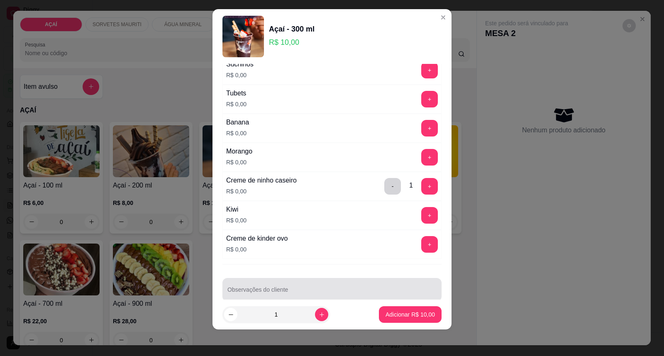
scroll to position [1092, 0]
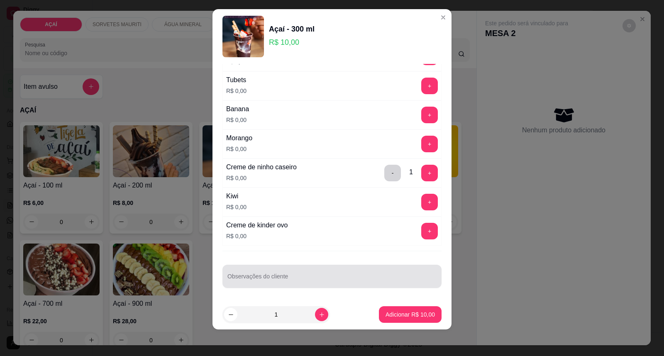
click at [371, 279] on input "Observações do cliente" at bounding box center [331, 279] width 209 height 8
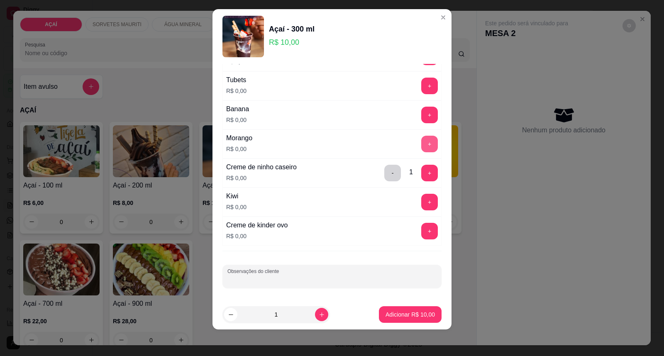
click at [421, 148] on button "+" at bounding box center [429, 144] width 17 height 17
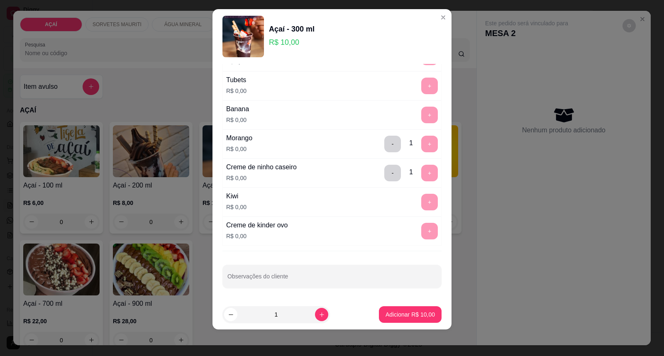
click at [403, 324] on footer "1 Adicionar R$ 10,00" at bounding box center [331, 314] width 239 height 30
click at [399, 317] on p "Adicionar R$ 10,00" at bounding box center [409, 314] width 49 height 8
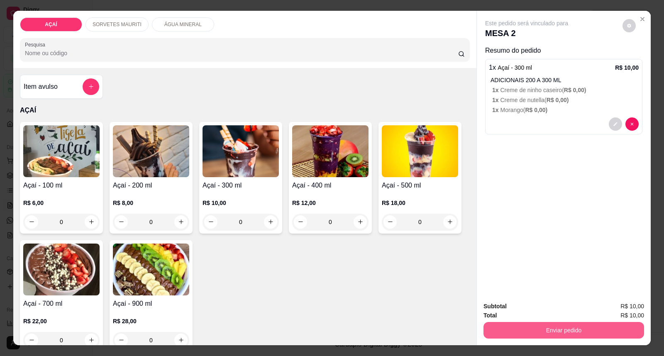
click at [497, 330] on button "Enviar pedido" at bounding box center [563, 330] width 161 height 17
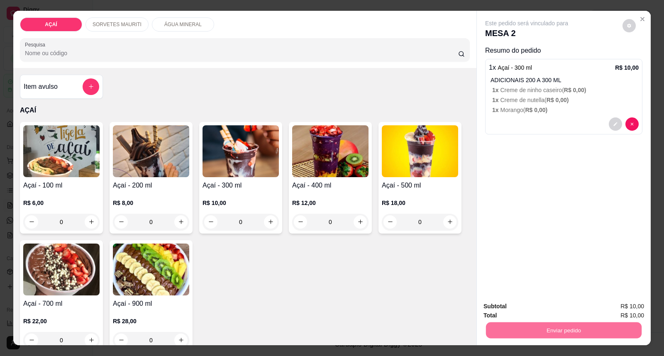
click at [621, 304] on button "Enviar pedido" at bounding box center [622, 309] width 46 height 15
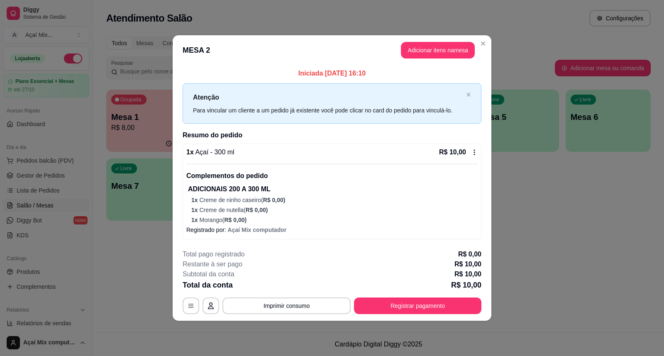
click at [445, 293] on div "**********" at bounding box center [332, 281] width 299 height 65
click at [446, 299] on button "Registrar pagamento" at bounding box center [417, 305] width 127 height 17
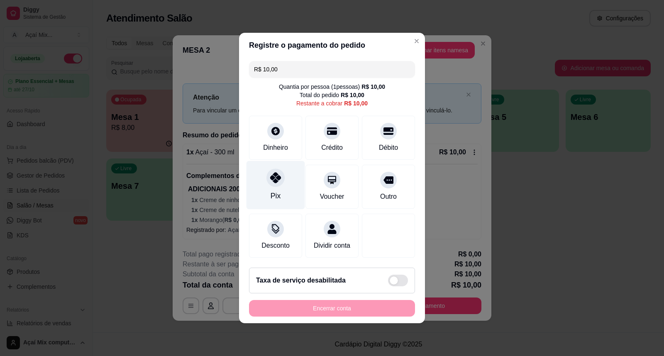
click at [270, 198] on div "Pix" at bounding box center [275, 185] width 58 height 49
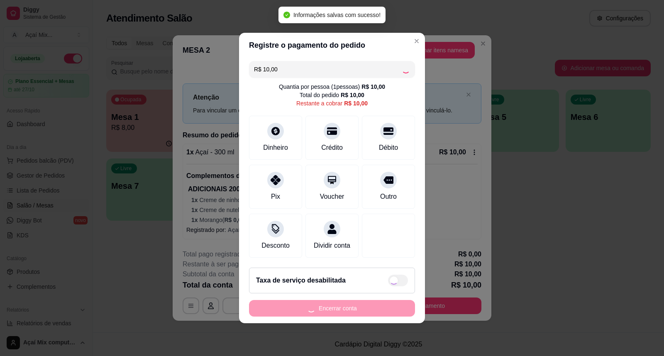
type input "R$ 0,00"
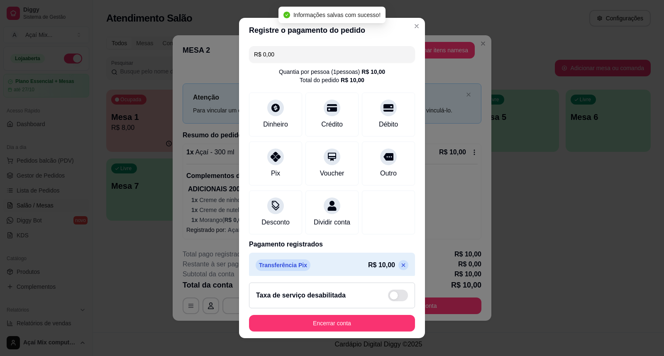
click at [365, 314] on footer "Taxa de serviço desabilitada Encerrar conta" at bounding box center [332, 307] width 186 height 62
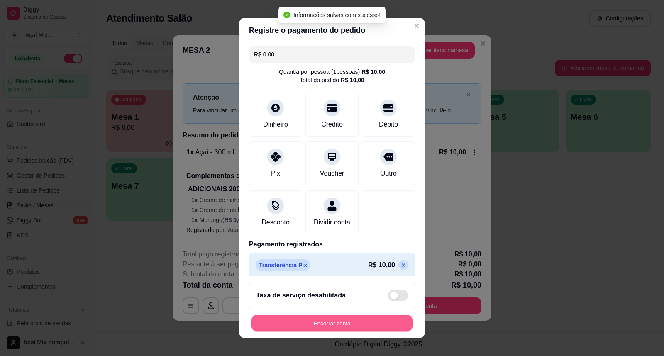
click at [365, 315] on button "Encerrar conta" at bounding box center [331, 323] width 161 height 16
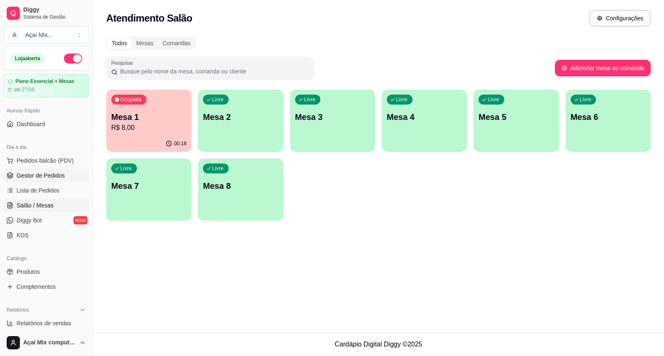
click at [29, 179] on span "Gestor de Pedidos" at bounding box center [41, 175] width 48 height 8
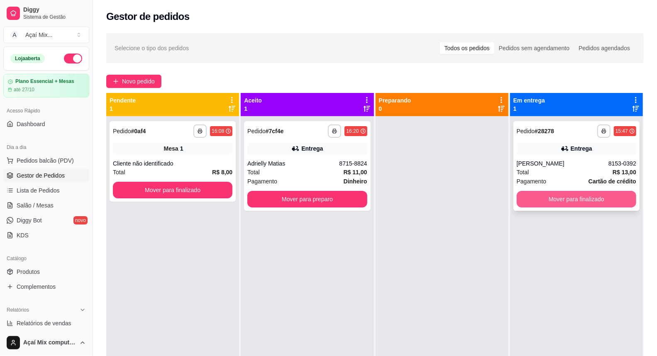
click at [551, 194] on button "Mover para finalizado" at bounding box center [575, 199] width 119 height 17
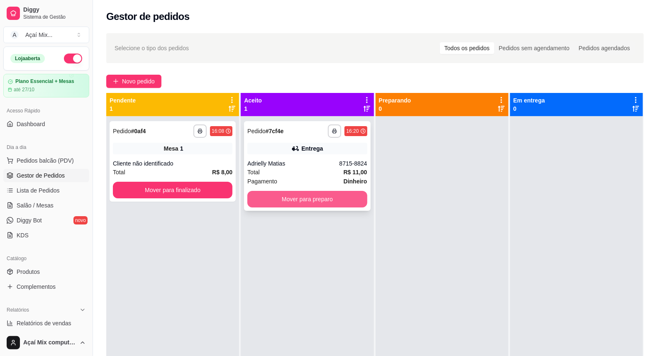
click at [331, 198] on button "Mover para preparo" at bounding box center [306, 199] width 119 height 17
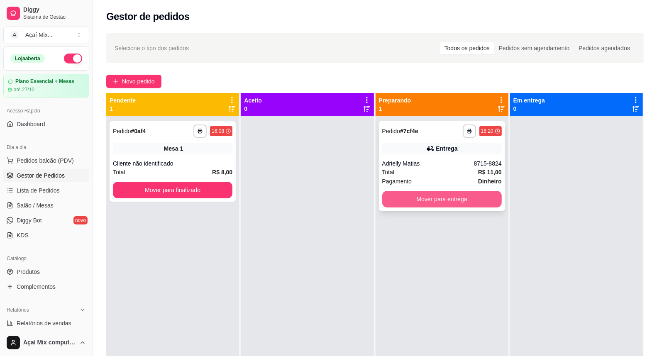
click at [400, 196] on button "Mover para entrega" at bounding box center [441, 199] width 119 height 17
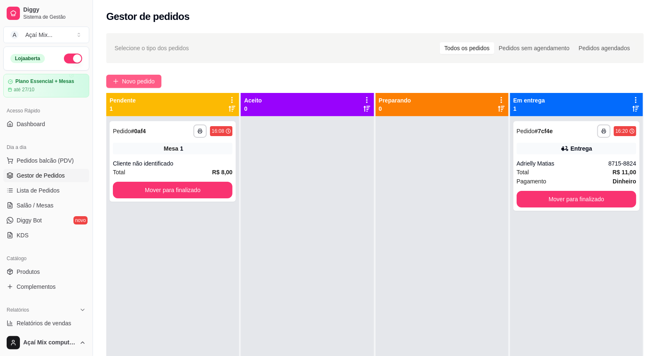
click at [158, 78] on button "Novo pedido" at bounding box center [133, 81] width 55 height 13
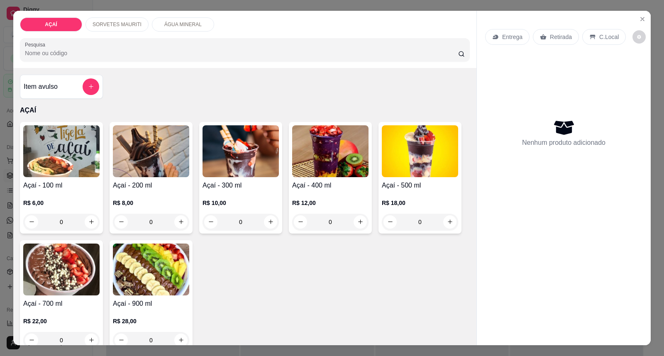
click at [164, 146] on img at bounding box center [151, 151] width 76 height 52
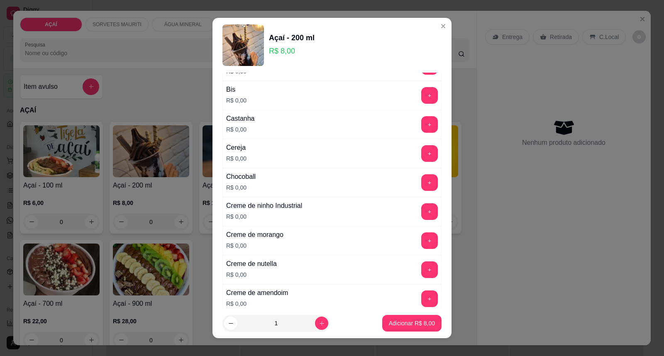
scroll to position [138, 0]
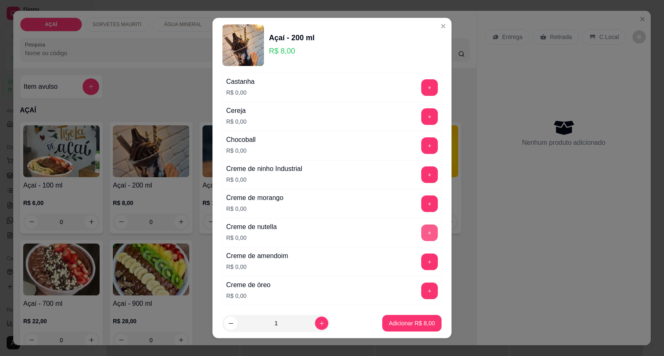
click at [421, 231] on button "+" at bounding box center [429, 232] width 17 height 17
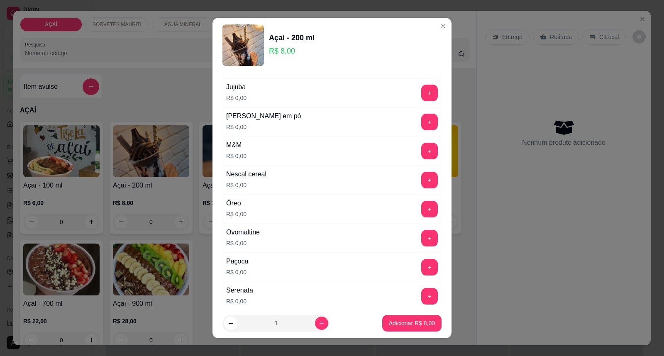
scroll to position [876, 0]
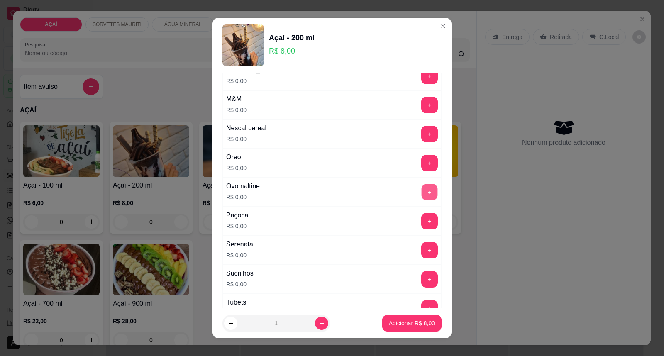
click at [421, 200] on button "+" at bounding box center [429, 192] width 16 height 16
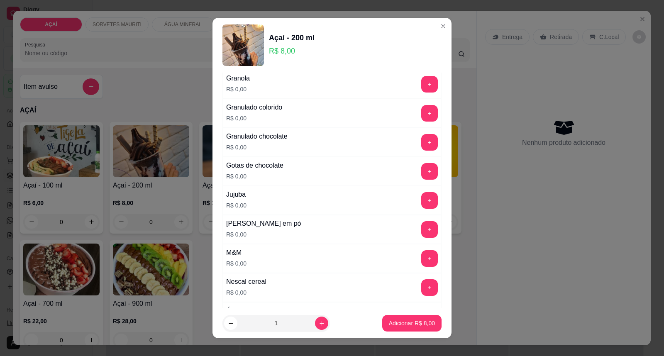
scroll to position [677, 0]
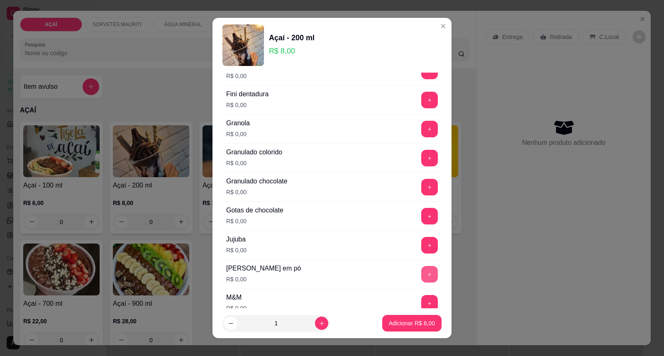
click at [421, 280] on button "+" at bounding box center [429, 274] width 17 height 17
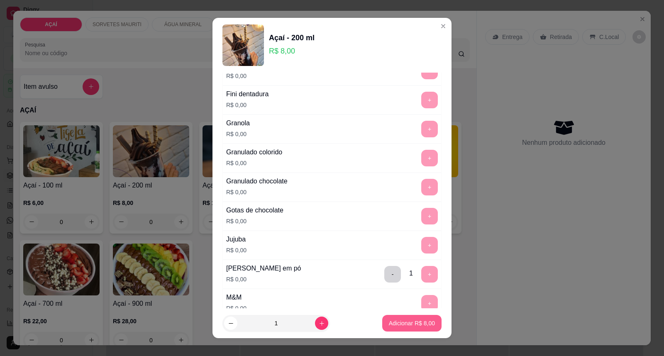
click at [395, 327] on p "Adicionar R$ 8,00" at bounding box center [412, 323] width 46 height 8
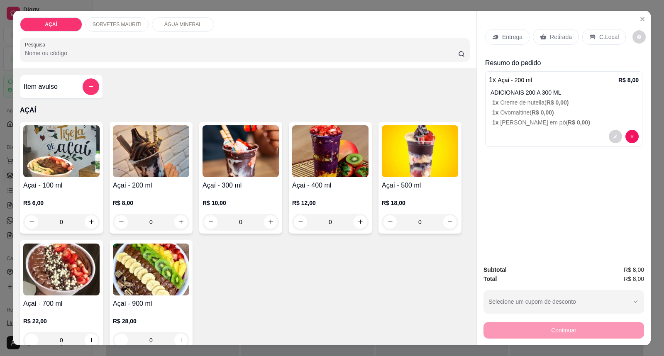
click at [496, 40] on div "Entrega" at bounding box center [507, 37] width 44 height 16
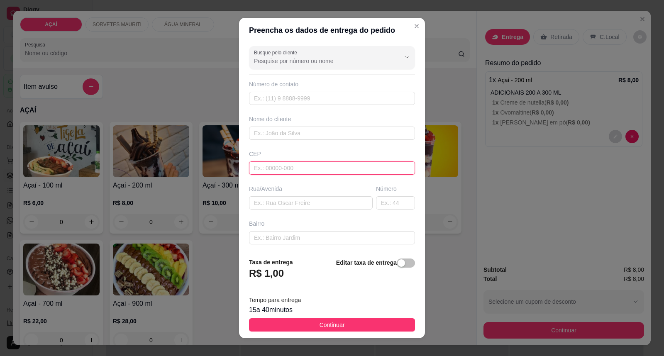
click at [304, 163] on input "text" at bounding box center [332, 167] width 166 height 13
type input "57520000"
type input "Maravilha"
type input "575200000"
type input "~ray"
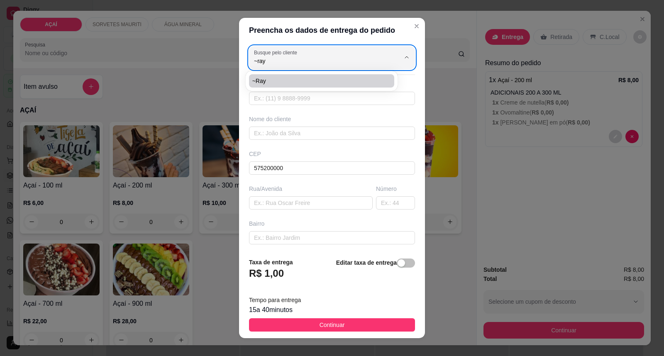
click at [284, 80] on span "~ray" at bounding box center [317, 81] width 131 height 8
type input "8839180"
type input "~ray"
type input "57520000"
type input "Pra entrega na rua padre [PERSON_NAME] casa branca"
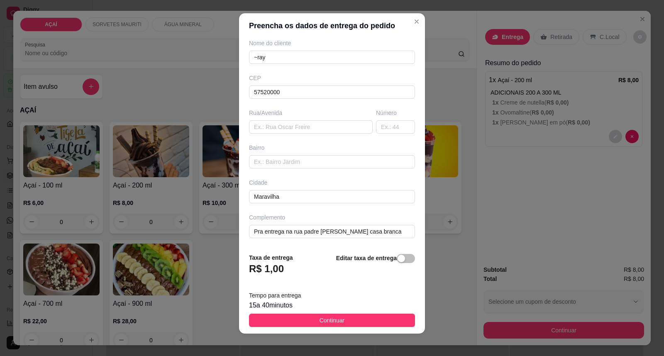
scroll to position [9, 0]
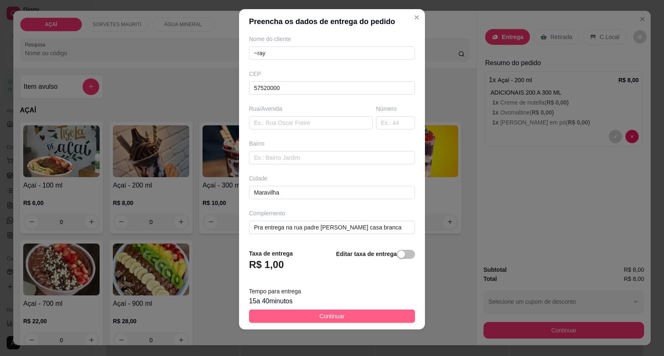
type input "~ray"
click at [333, 317] on span "Continuar" at bounding box center [331, 316] width 25 height 9
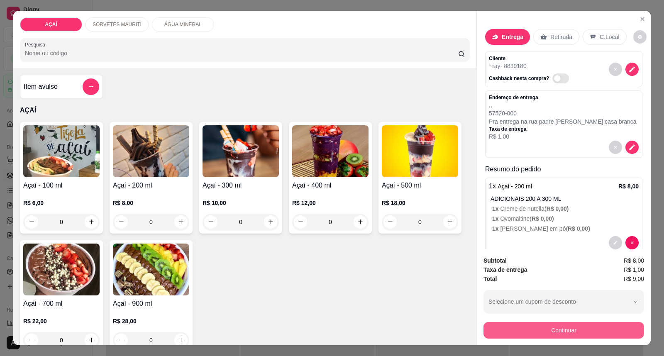
click at [566, 332] on button "Continuar" at bounding box center [563, 330] width 161 height 17
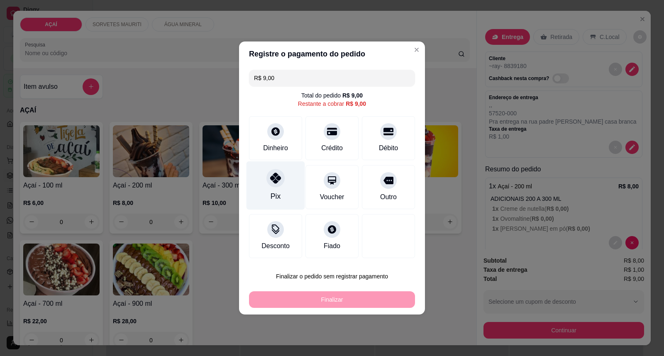
click at [288, 184] on div "Pix" at bounding box center [275, 185] width 58 height 49
type input "R$ 0,00"
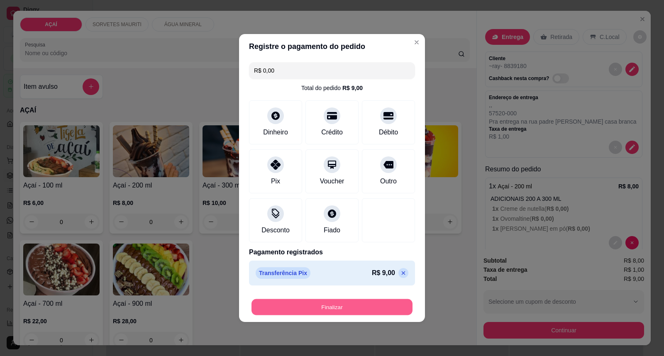
click at [314, 309] on button "Finalizar" at bounding box center [331, 307] width 161 height 16
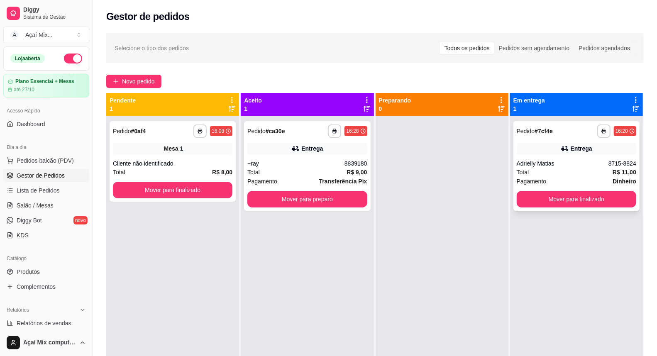
click at [616, 159] on div "8715-8824" at bounding box center [622, 163] width 28 height 8
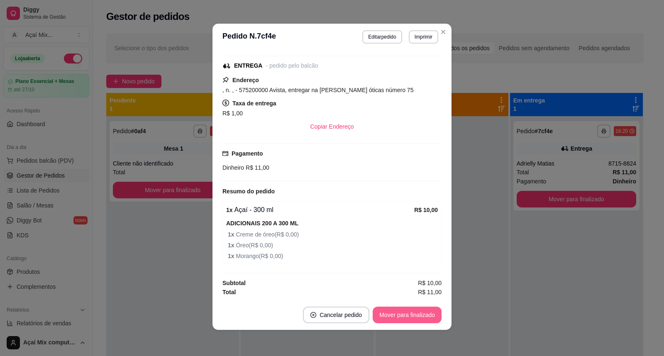
scroll to position [2, 0]
click at [389, 318] on button "Mover para finalizado" at bounding box center [407, 314] width 69 height 17
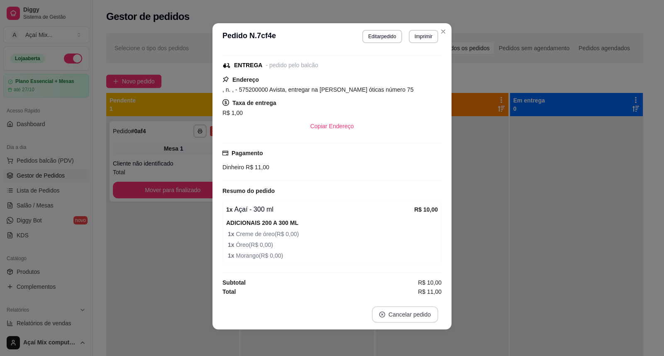
scroll to position [81, 0]
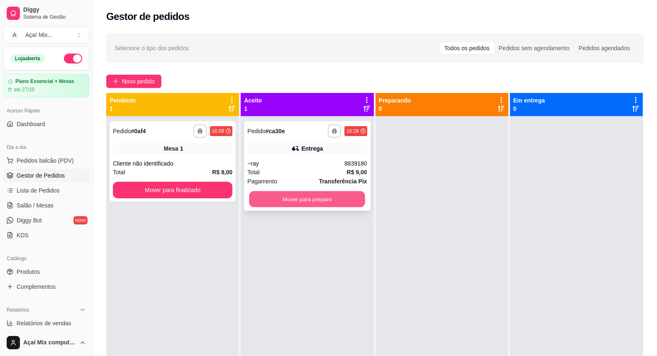
click at [332, 197] on button "Mover para preparo" at bounding box center [307, 199] width 116 height 16
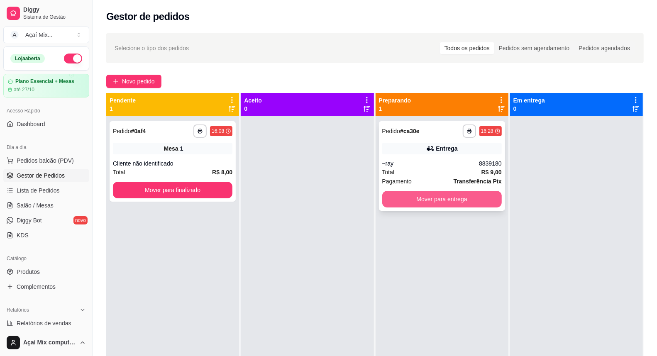
click at [412, 198] on button "Mover para entrega" at bounding box center [441, 199] width 119 height 17
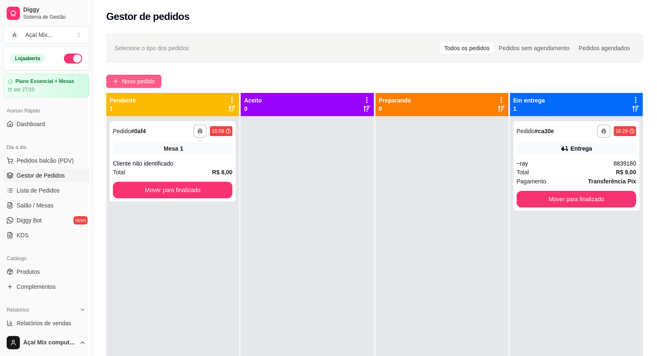
click at [118, 82] on icon "plus" at bounding box center [116, 81] width 6 height 6
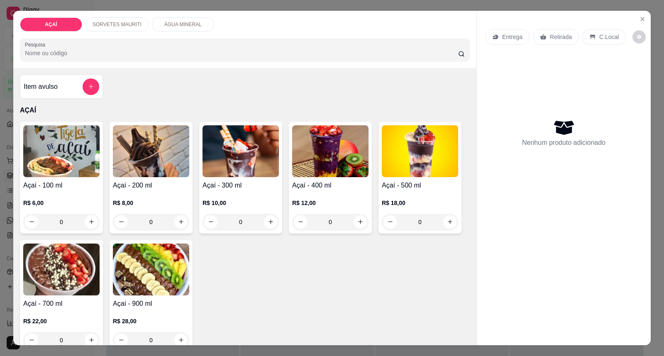
click at [249, 197] on div "R$ 10,00 0" at bounding box center [240, 210] width 76 height 40
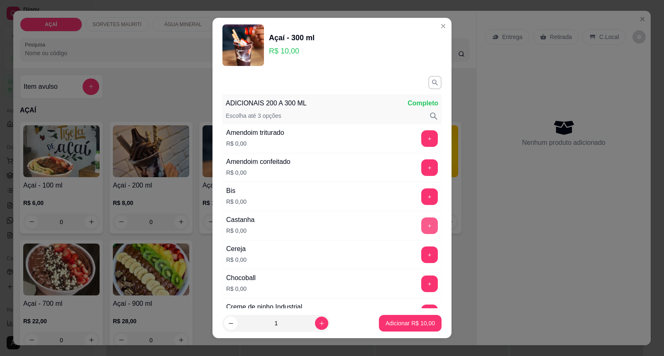
click at [421, 227] on button "+" at bounding box center [429, 225] width 17 height 17
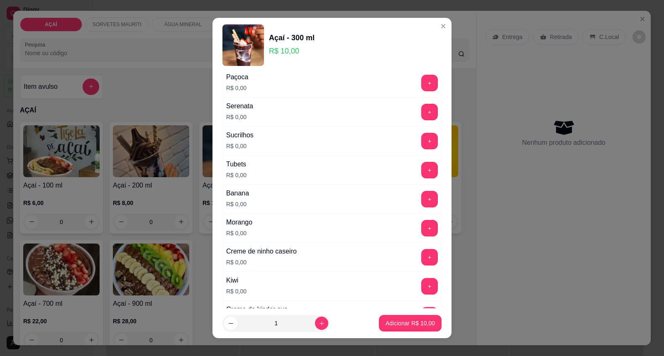
scroll to position [1092, 0]
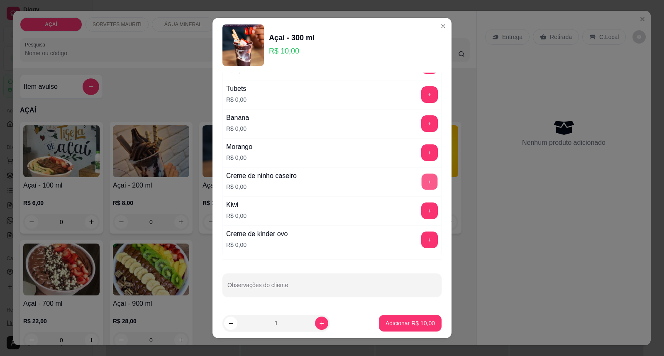
click at [421, 181] on button "+" at bounding box center [429, 182] width 16 height 16
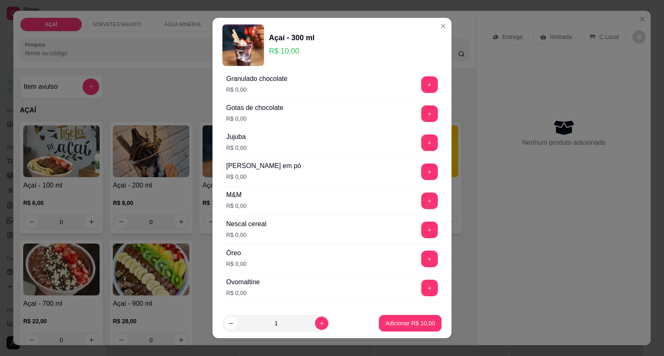
scroll to position [769, 0]
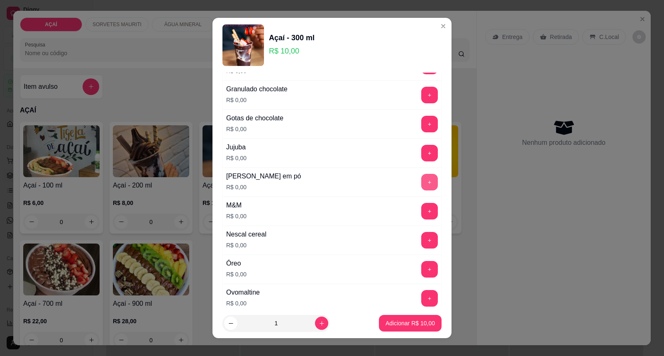
click at [421, 184] on button "+" at bounding box center [429, 182] width 17 height 17
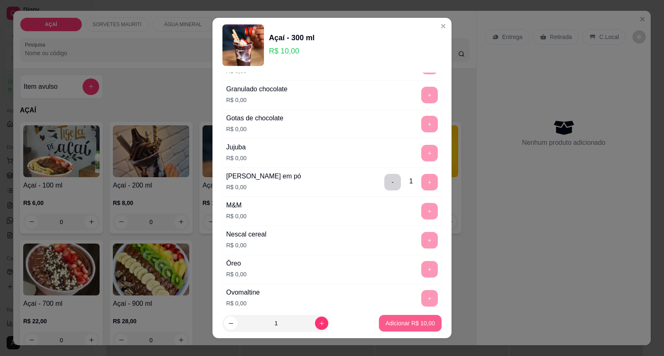
click at [396, 322] on p "Adicionar R$ 10,00" at bounding box center [409, 323] width 49 height 8
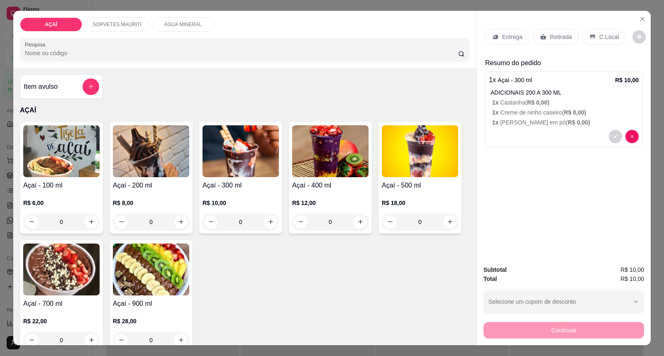
click at [496, 37] on div "Entrega" at bounding box center [507, 37] width 44 height 16
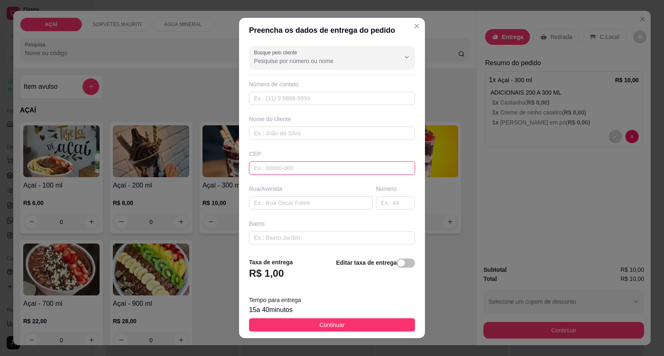
drag, startPoint x: 358, startPoint y: 175, endPoint x: 358, endPoint y: 165, distance: 10.0
click at [358, 167] on input "text" at bounding box center [332, 167] width 166 height 13
type input "57520000"
type input "Maravilha"
type input "57520000000"
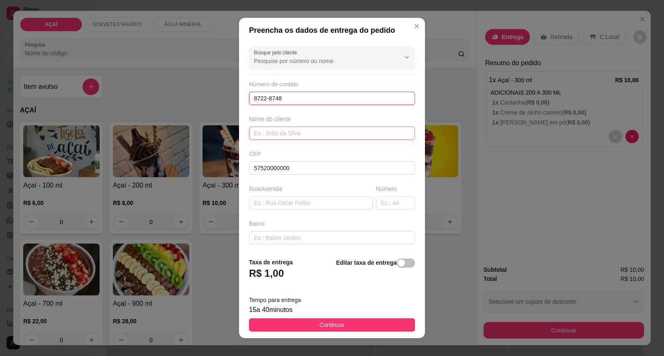
type input "8722-8748"
drag, startPoint x: 304, startPoint y: 132, endPoint x: 293, endPoint y: 119, distance: 16.7
click at [302, 131] on input "text" at bounding box center [332, 133] width 166 height 13
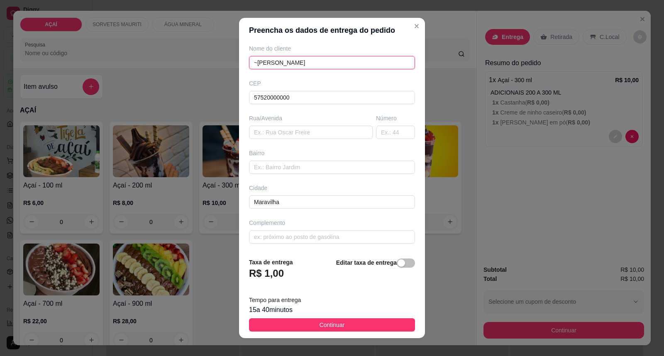
scroll to position [71, 0]
type input "~[PERSON_NAME]"
click at [341, 237] on input "Entrega escola [PERSON_NAME] 1" at bounding box center [332, 235] width 166 height 13
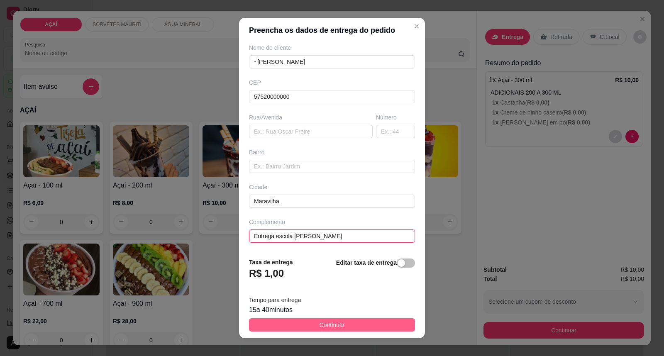
type input "Entrega escola [PERSON_NAME]"
click at [343, 321] on button "Continuar" at bounding box center [332, 324] width 166 height 13
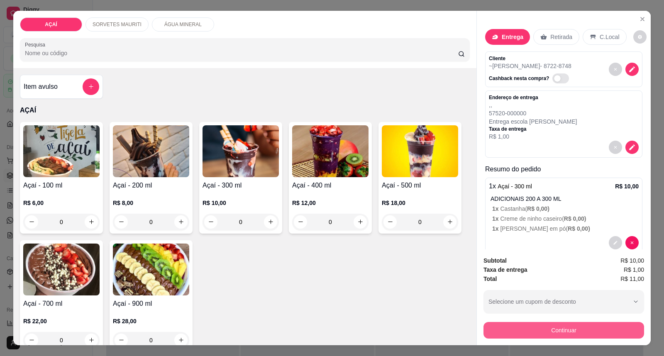
click at [565, 334] on button "Continuar" at bounding box center [563, 330] width 161 height 17
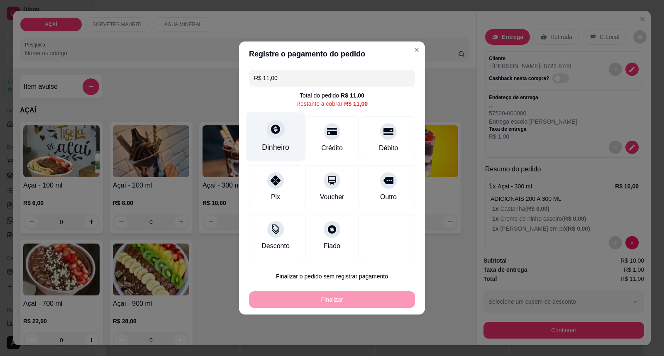
click at [280, 150] on div "Dinheiro" at bounding box center [275, 147] width 27 height 11
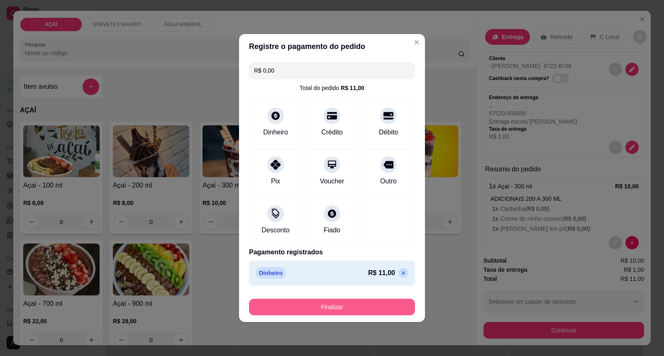
click at [357, 310] on button "Finalizar" at bounding box center [332, 307] width 166 height 17
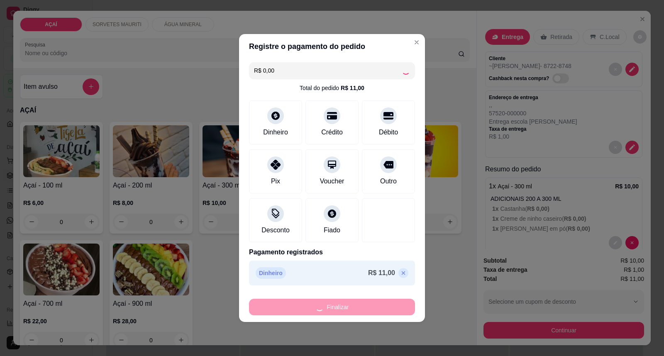
type input "-R$ 11,00"
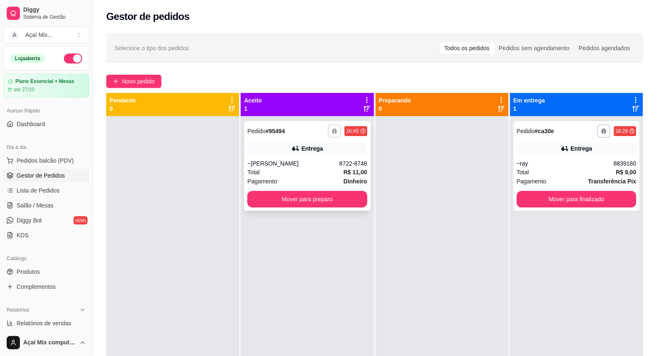
click at [333, 135] on button "button" at bounding box center [334, 130] width 13 height 13
click at [331, 159] on button "Impressora" at bounding box center [310, 159] width 60 height 13
click at [289, 162] on div "~[PERSON_NAME]" at bounding box center [293, 163] width 92 height 8
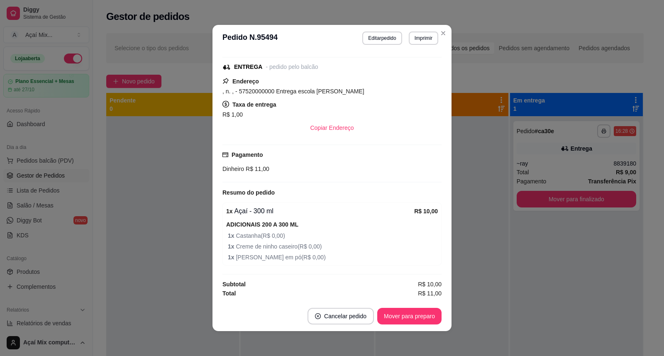
scroll to position [2, 0]
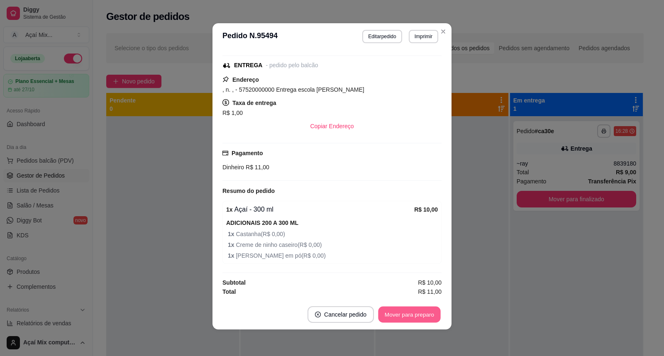
click at [393, 307] on button "Mover para preparo" at bounding box center [409, 315] width 62 height 16
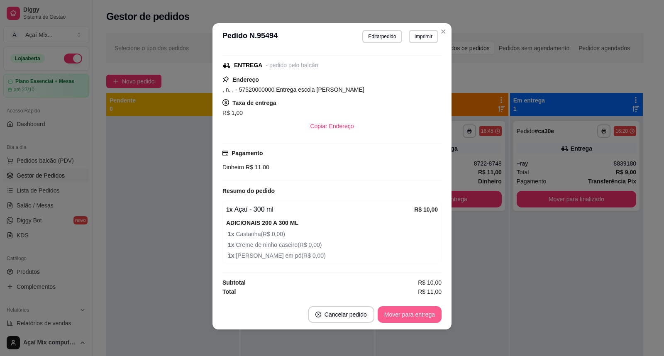
click at [404, 320] on button "Mover para entrega" at bounding box center [409, 314] width 64 height 17
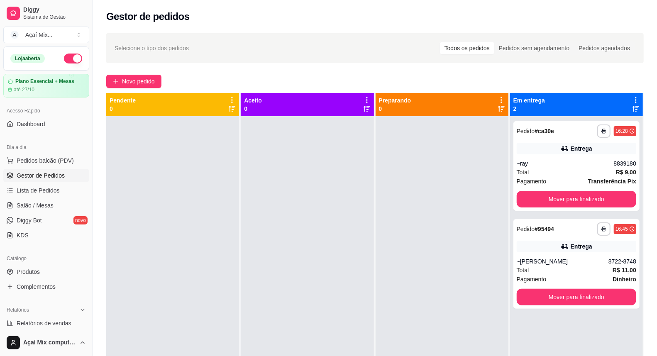
click at [26, 212] on ul "Pedidos balcão (PDV) Gestor de Pedidos Lista de Pedidos Salão / Mesas Diggy Bot…" at bounding box center [46, 198] width 86 height 88
click at [27, 209] on link "Salão / Mesas" at bounding box center [46, 205] width 86 height 13
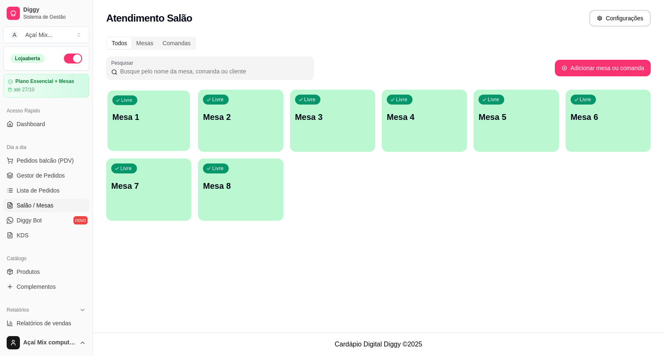
click at [159, 131] on div "Livre Mesa 1" at bounding box center [148, 115] width 83 height 51
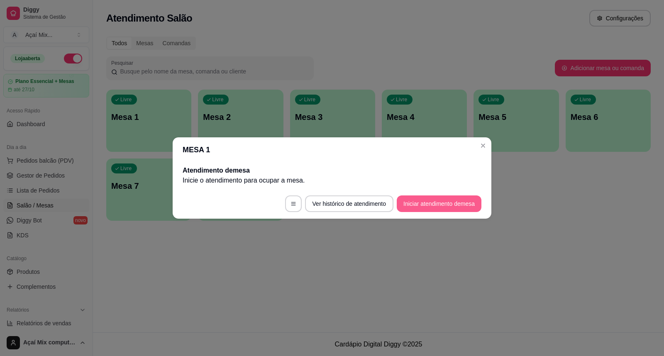
click at [431, 197] on button "Iniciar atendimento de mesa" at bounding box center [439, 203] width 85 height 17
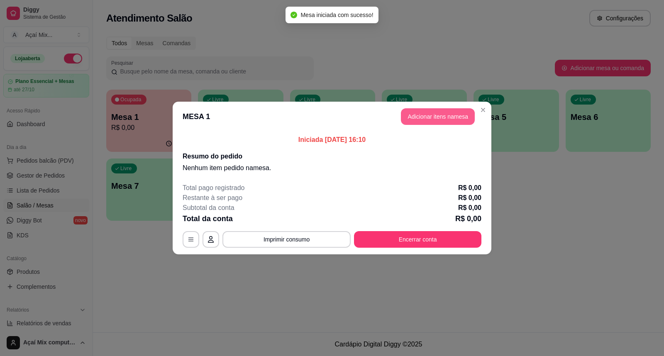
click at [423, 122] on button "Adicionar itens na mesa" at bounding box center [438, 116] width 74 height 17
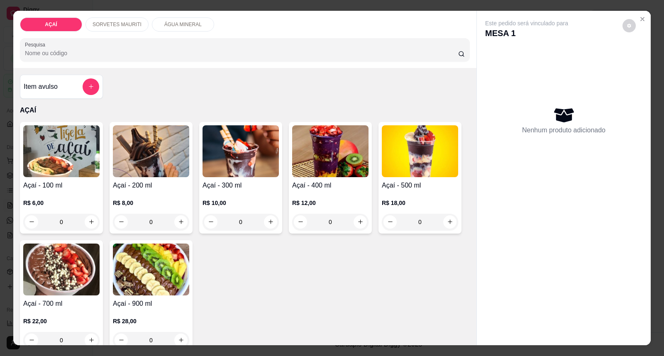
click at [33, 189] on h4 "Açaí - 100 ml" at bounding box center [61, 185] width 76 height 10
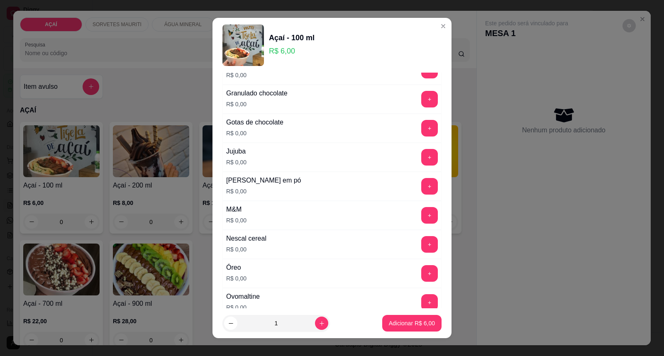
scroll to position [737, 0]
click at [421, 161] on button "+" at bounding box center [429, 157] width 16 height 16
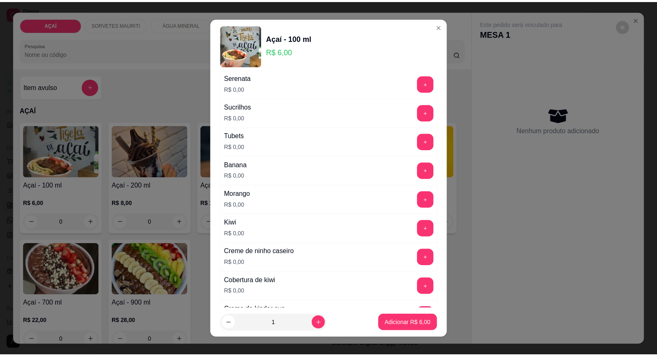
scroll to position [1014, 0]
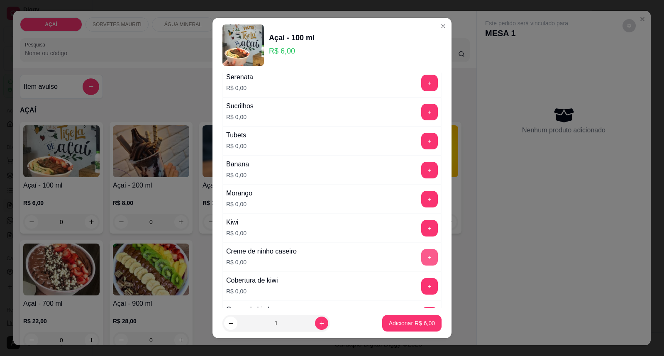
click at [421, 260] on button "+" at bounding box center [429, 257] width 17 height 17
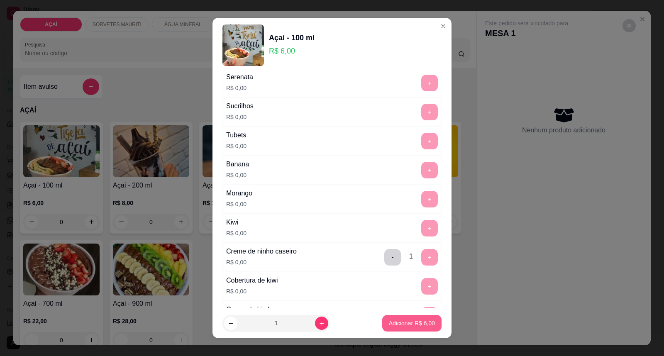
click at [394, 318] on button "Adicionar R$ 6,00" at bounding box center [411, 323] width 59 height 17
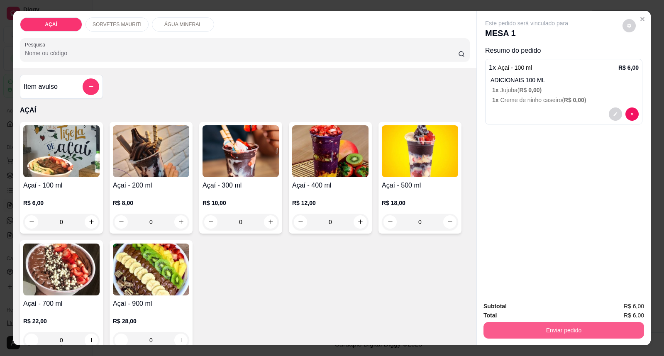
click at [499, 335] on button "Enviar pedido" at bounding box center [563, 330] width 161 height 17
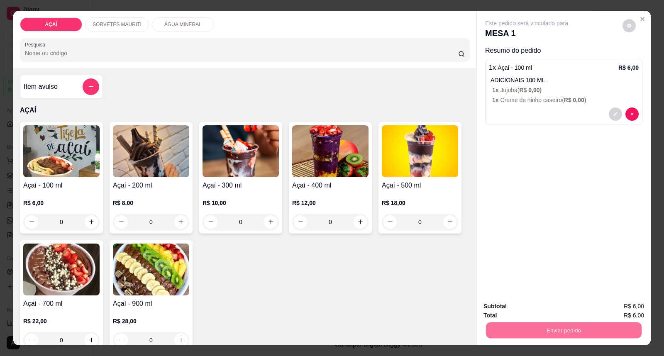
click at [633, 305] on button "Enviar pedido" at bounding box center [622, 310] width 47 height 16
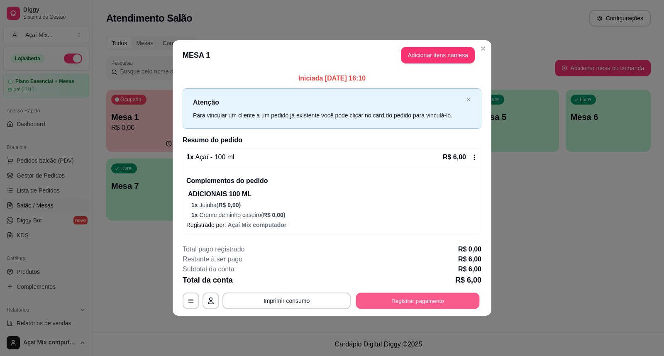
click at [439, 296] on button "Registrar pagamento" at bounding box center [418, 301] width 124 height 16
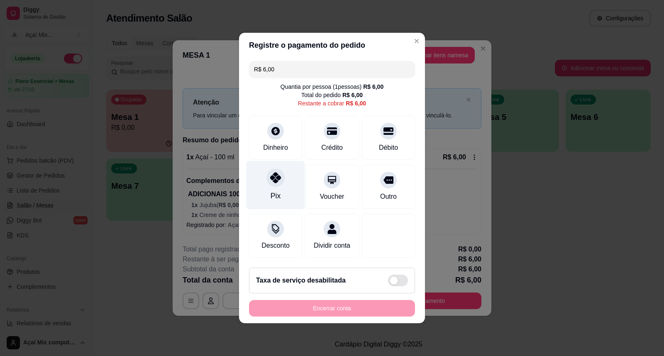
click at [287, 189] on div "Pix" at bounding box center [275, 185] width 58 height 49
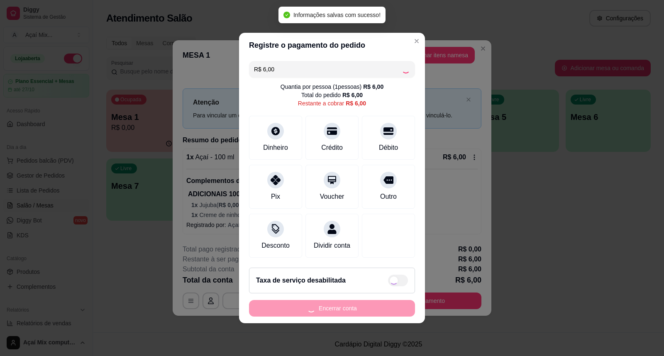
type input "R$ 0,00"
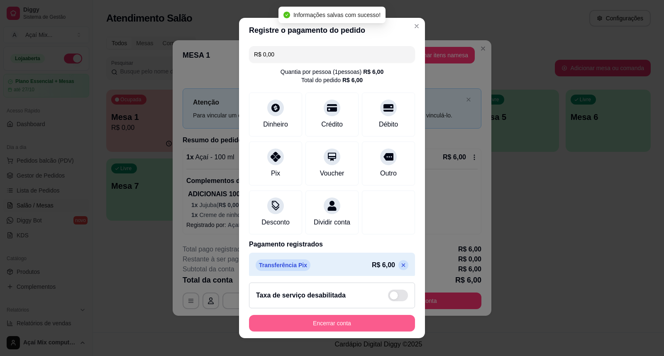
click at [317, 323] on button "Encerrar conta" at bounding box center [332, 323] width 166 height 17
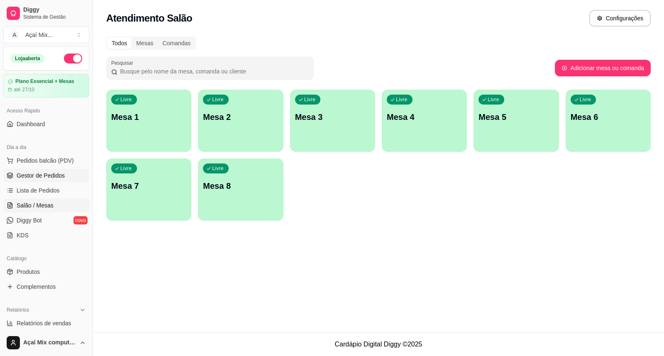
click at [33, 181] on link "Gestor de Pedidos" at bounding box center [46, 175] width 86 height 13
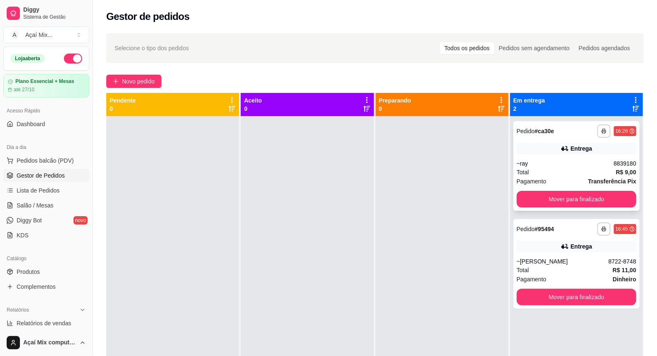
click at [582, 208] on div "**********" at bounding box center [576, 166] width 126 height 90
click at [581, 201] on button "Mover para finalizado" at bounding box center [575, 199] width 119 height 17
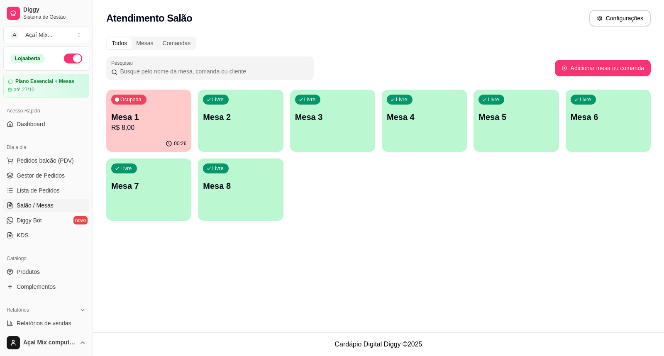
click at [173, 127] on p "R$ 8,00" at bounding box center [148, 128] width 75 height 10
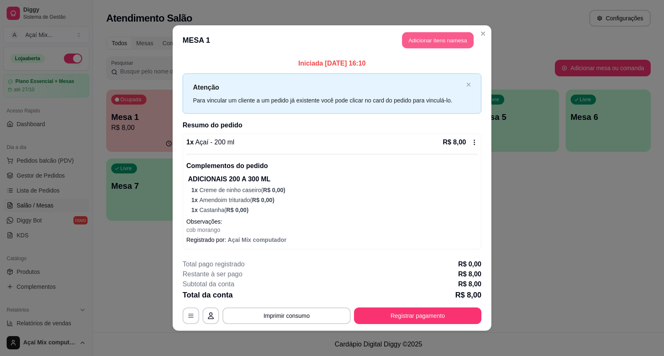
click at [425, 44] on button "Adicionar itens na mesa" at bounding box center [437, 40] width 71 height 16
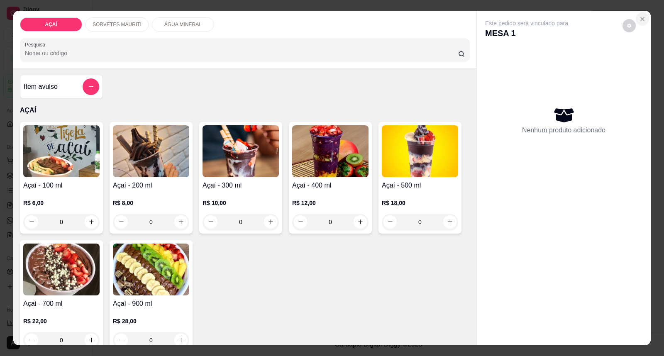
click at [640, 17] on icon "Close" at bounding box center [642, 19] width 7 height 7
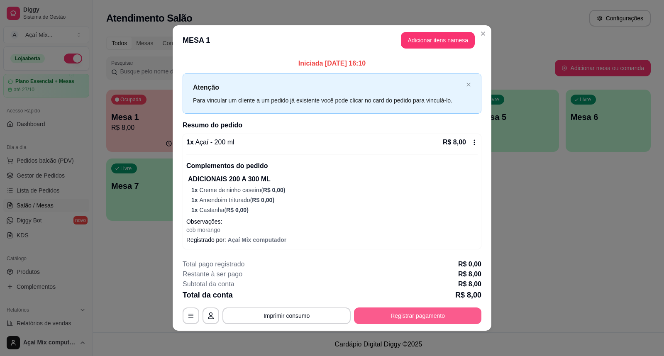
click at [394, 311] on button "Registrar pagamento" at bounding box center [417, 315] width 127 height 17
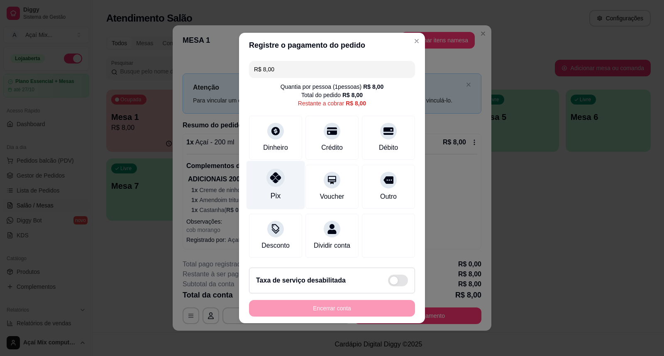
click at [284, 193] on div "Pix" at bounding box center [275, 185] width 58 height 49
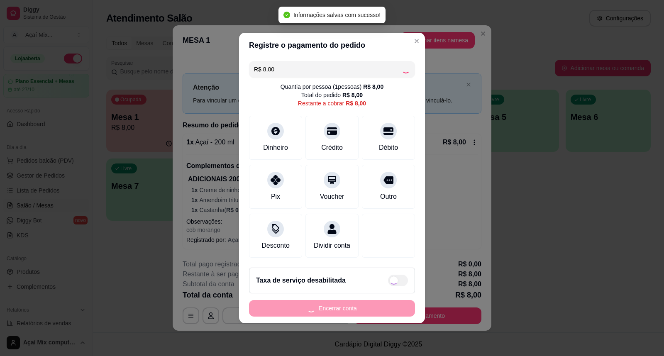
type input "R$ 0,00"
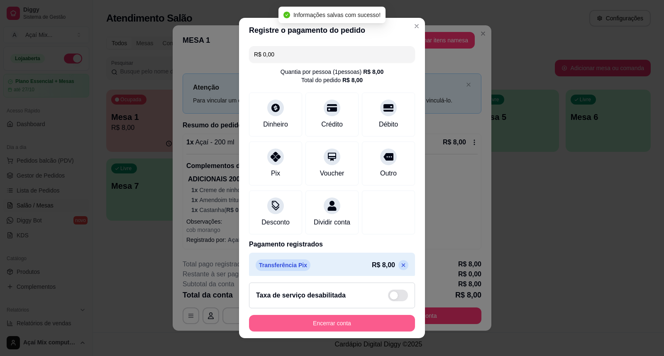
click at [343, 326] on button "Encerrar conta" at bounding box center [332, 323] width 166 height 17
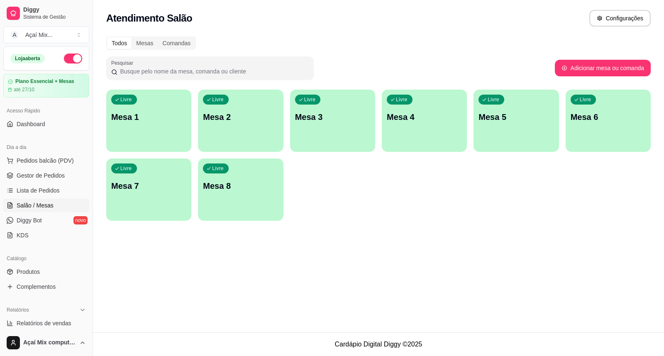
click at [166, 126] on div "Livre Mesa 1" at bounding box center [148, 116] width 85 height 52
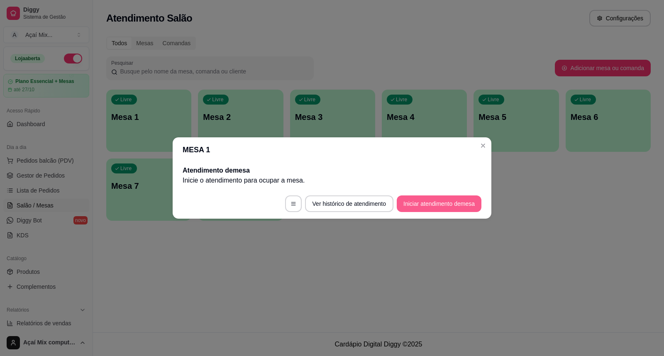
click at [426, 205] on button "Iniciar atendimento de mesa" at bounding box center [439, 203] width 85 height 17
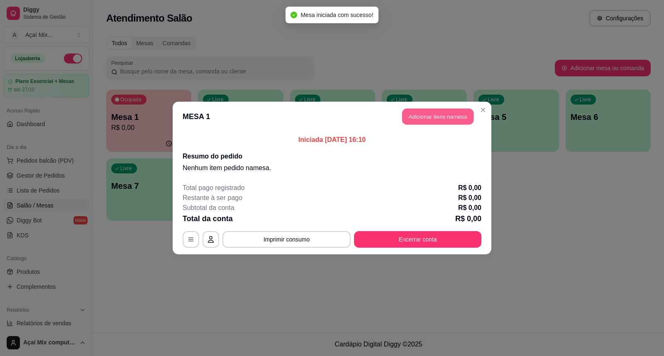
click at [448, 122] on button "Adicionar itens na mesa" at bounding box center [437, 117] width 71 height 16
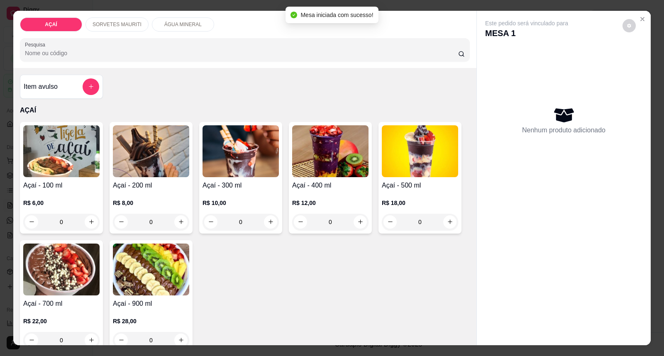
click at [135, 198] on div "R$ 8,00 0" at bounding box center [151, 210] width 76 height 40
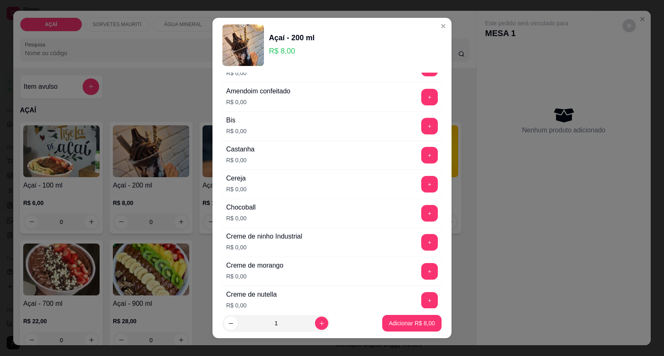
scroll to position [92, 0]
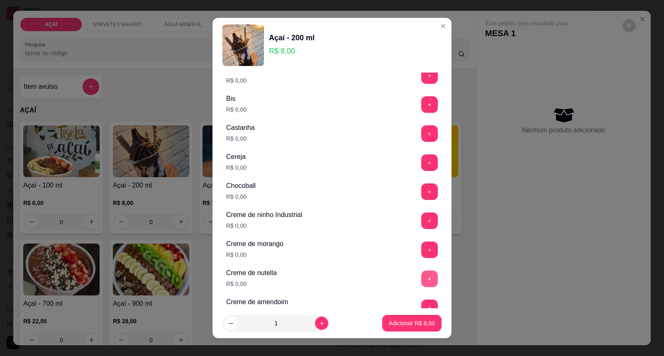
click at [421, 283] on button "+" at bounding box center [429, 278] width 17 height 17
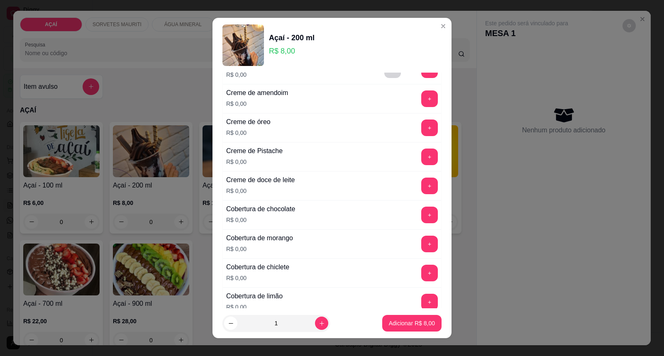
scroll to position [322, 0]
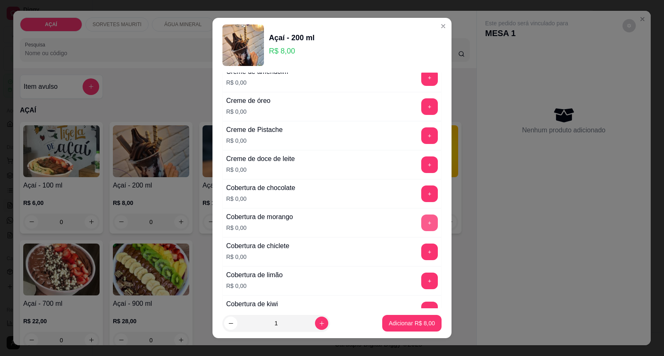
click at [421, 229] on button "+" at bounding box center [429, 222] width 17 height 17
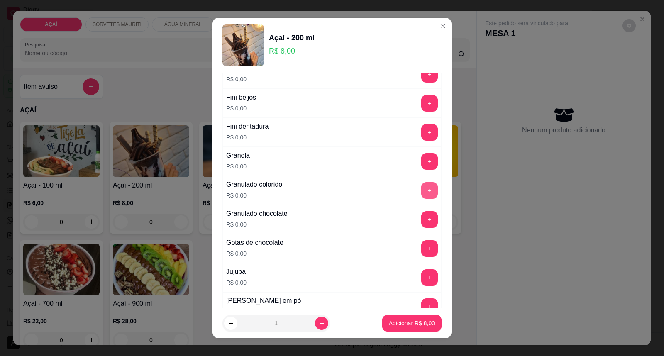
scroll to position [691, 0]
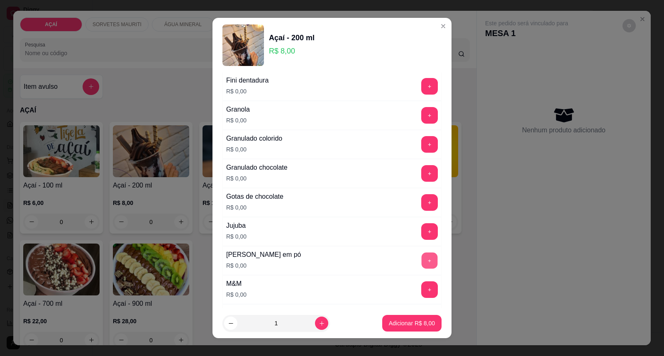
click at [421, 268] on button "+" at bounding box center [429, 261] width 16 height 16
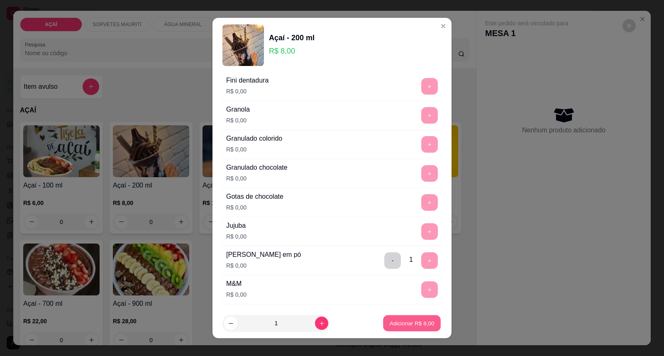
click at [383, 324] on button "Adicionar R$ 8,00" at bounding box center [412, 323] width 58 height 16
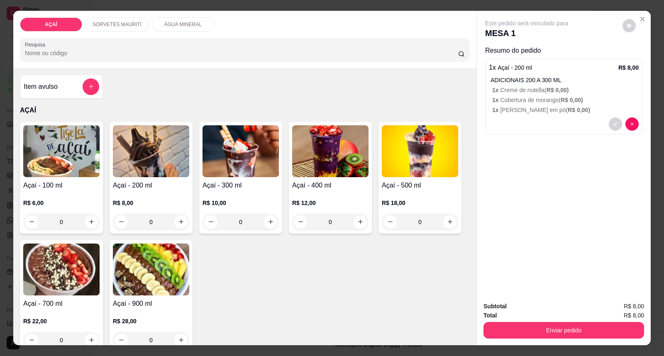
click at [110, 195] on div "Açaí - 200 ml R$ 8,00 0" at bounding box center [151, 178] width 83 height 112
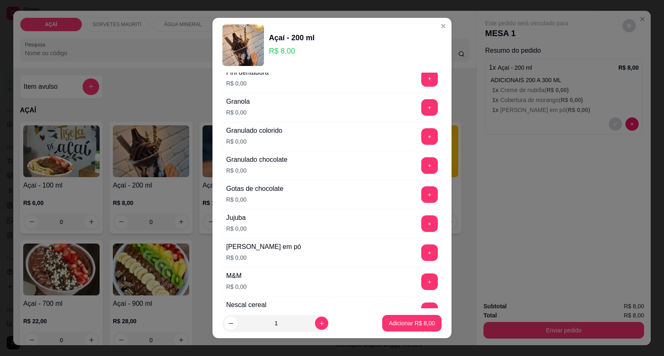
scroll to position [737, 0]
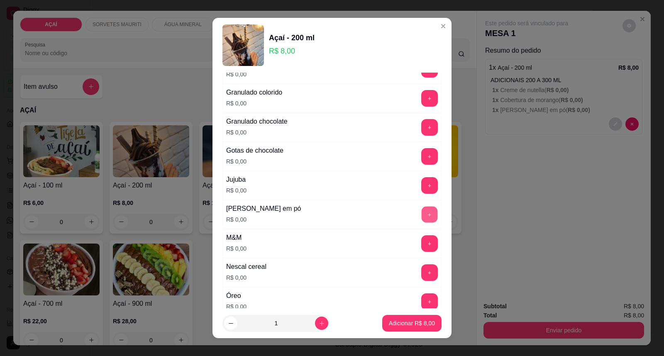
click at [421, 220] on button "+" at bounding box center [429, 215] width 16 height 16
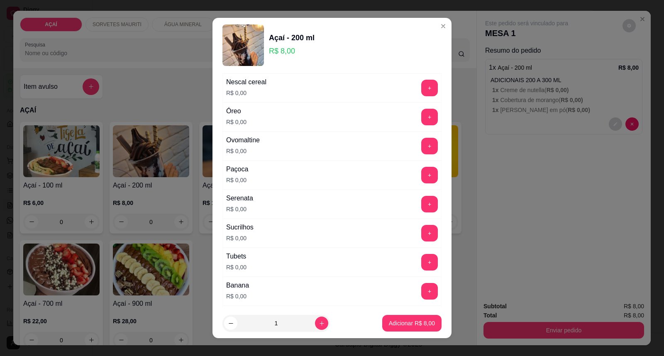
scroll to position [968, 0]
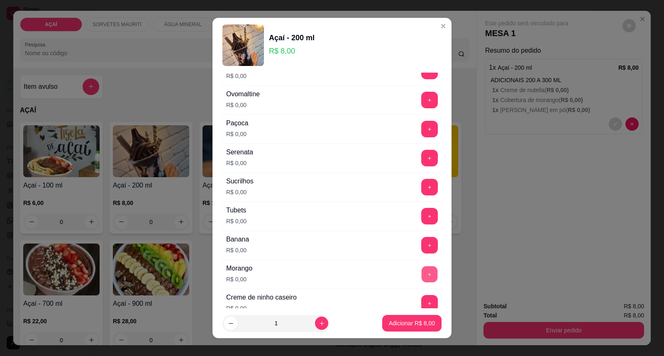
click at [421, 275] on button "+" at bounding box center [429, 274] width 16 height 16
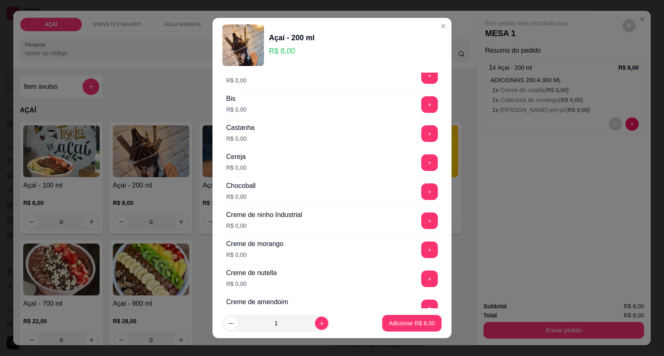
scroll to position [138, 0]
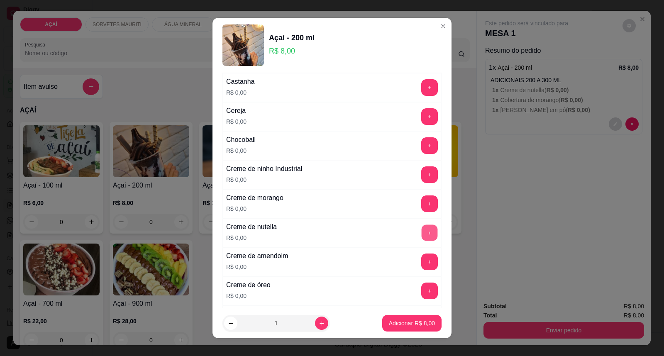
click at [421, 234] on button "+" at bounding box center [429, 233] width 16 height 16
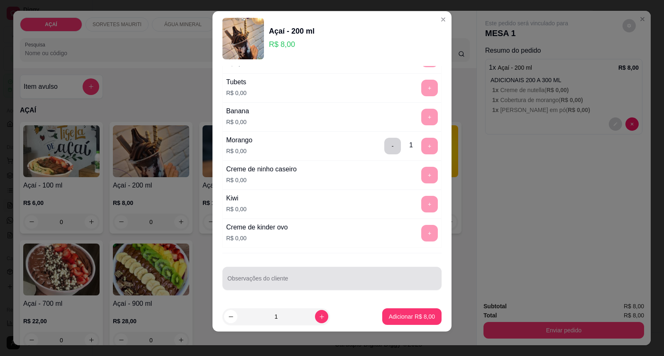
scroll to position [9, 0]
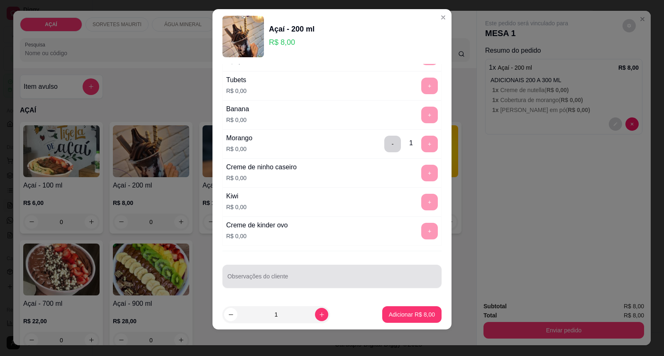
click at [303, 282] on input "Observações do cliente" at bounding box center [331, 279] width 209 height 8
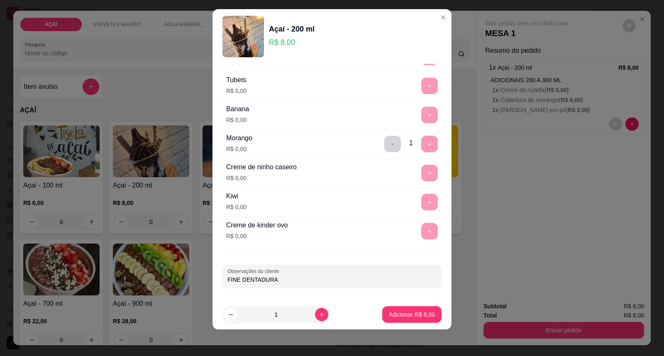
type input "FINE DENTADURA"
click at [396, 308] on button "Adicionar R$ 8,00" at bounding box center [412, 315] width 58 height 16
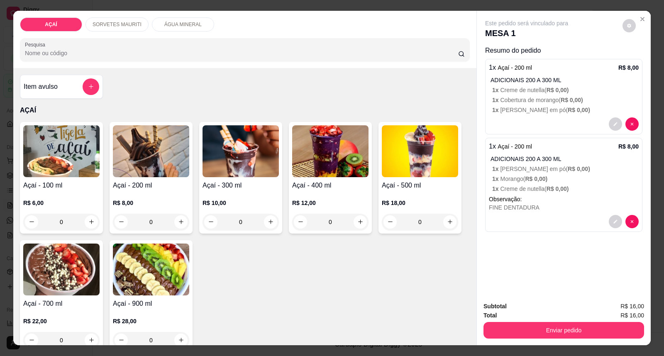
click at [553, 117] on div at bounding box center [564, 123] width 150 height 13
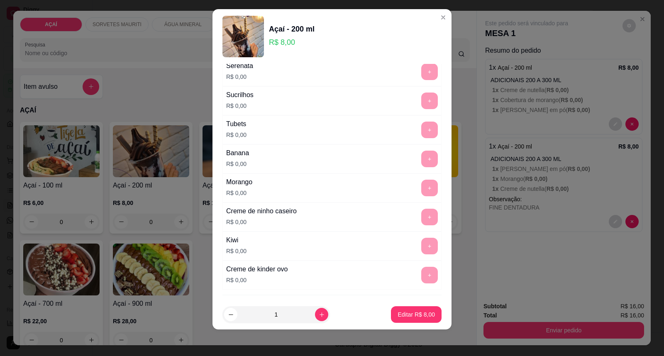
scroll to position [1092, 0]
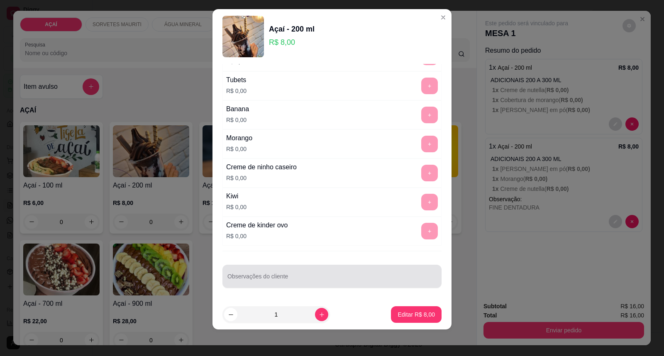
click at [354, 279] on input "Observações do cliente" at bounding box center [331, 279] width 209 height 8
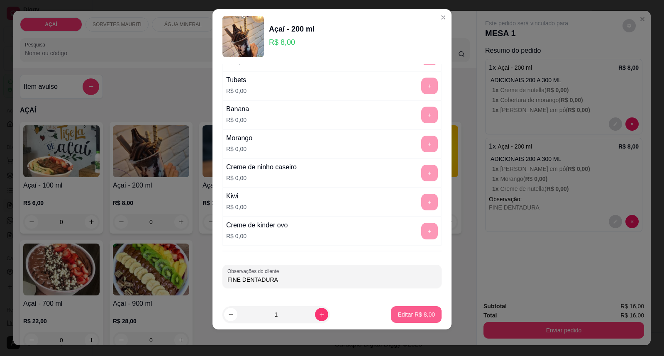
type input "FINE DENTADURA"
click at [410, 313] on p "Editar R$ 8,00" at bounding box center [415, 314] width 37 height 8
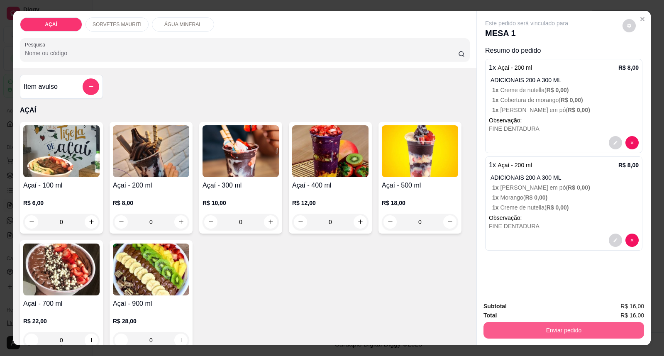
click at [592, 322] on button "Enviar pedido" at bounding box center [563, 330] width 161 height 17
click at [545, 326] on button "Enviar pedido" at bounding box center [563, 330] width 161 height 17
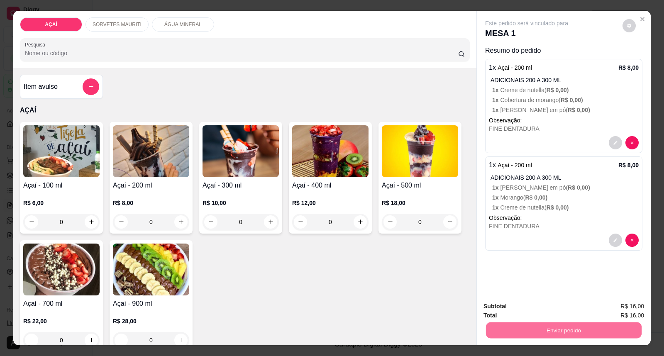
click at [631, 309] on button "Enviar pedido" at bounding box center [622, 310] width 47 height 16
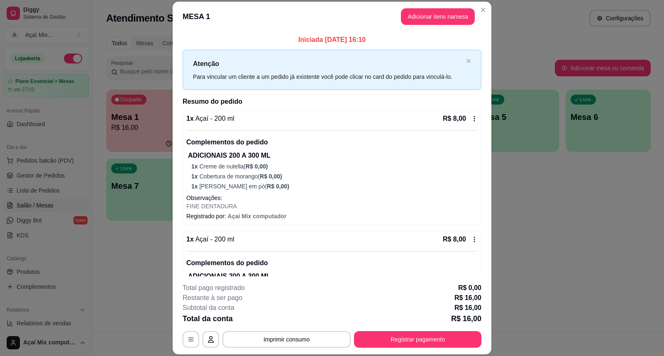
click at [393, 349] on footer "**********" at bounding box center [332, 315] width 319 height 78
click at [391, 342] on button "Registrar pagamento" at bounding box center [417, 339] width 127 height 17
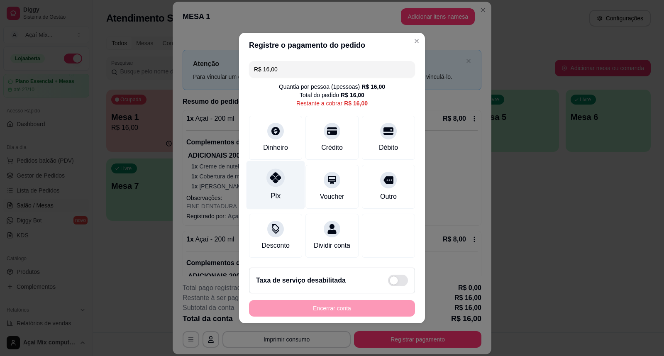
click at [273, 176] on icon at bounding box center [275, 177] width 11 height 11
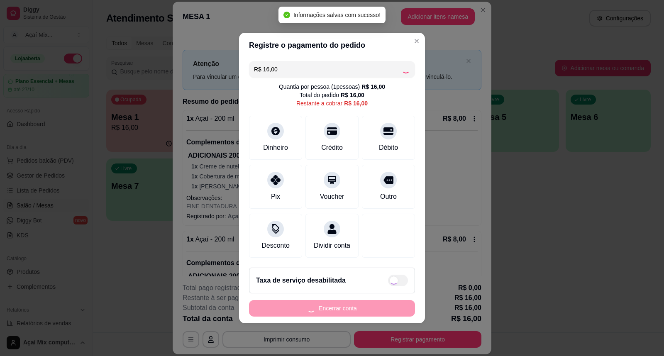
type input "R$ 0,00"
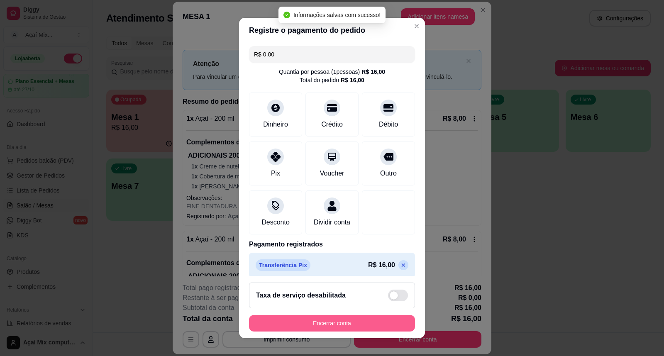
click at [353, 314] on footer "Taxa de serviço desabilitada Encerrar conta" at bounding box center [332, 307] width 186 height 62
click at [351, 322] on button "Encerrar conta" at bounding box center [331, 323] width 161 height 16
